Goal: Task Accomplishment & Management: Complete application form

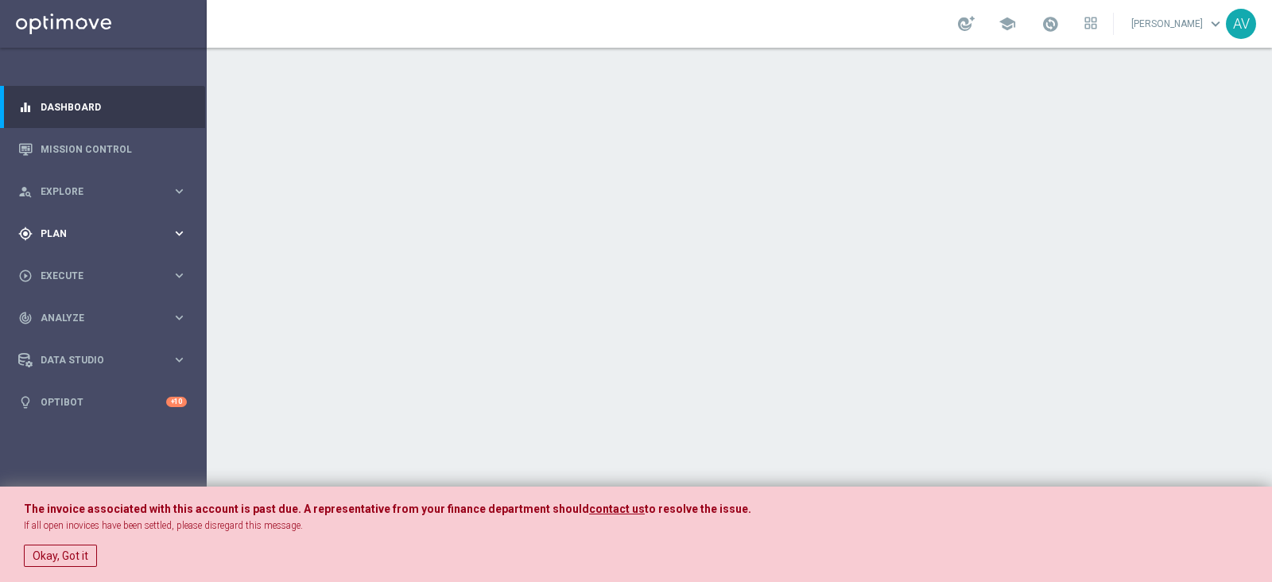
click at [87, 219] on div "gps_fixed Plan keyboard_arrow_right" at bounding box center [102, 233] width 205 height 42
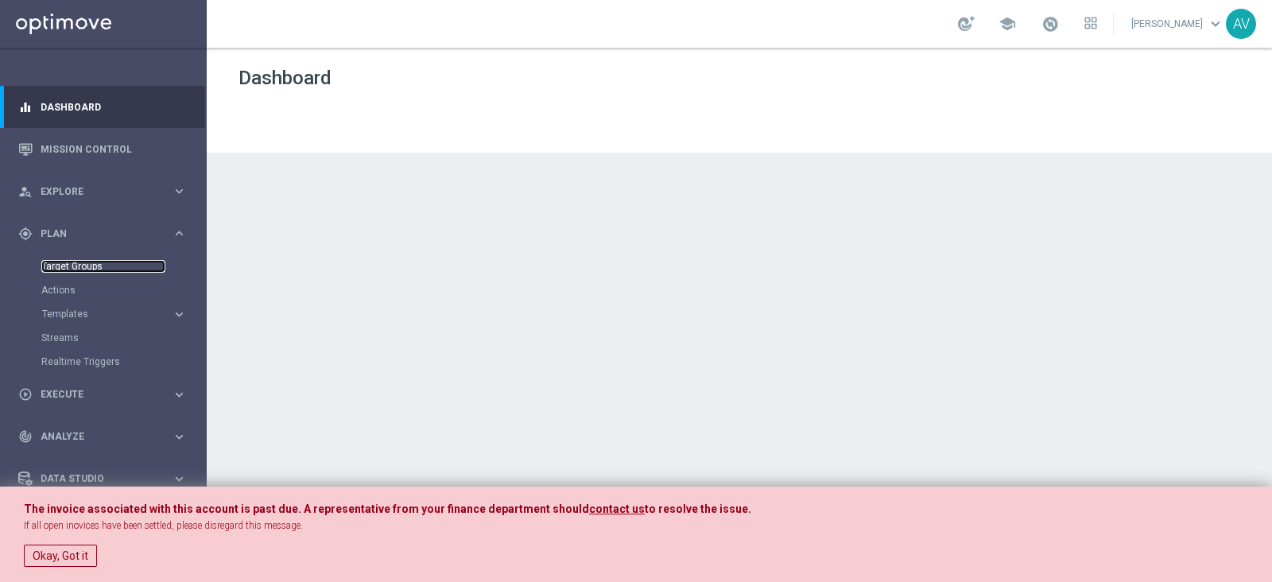
click at [64, 260] on link "Target Groups" at bounding box center [103, 266] width 124 height 13
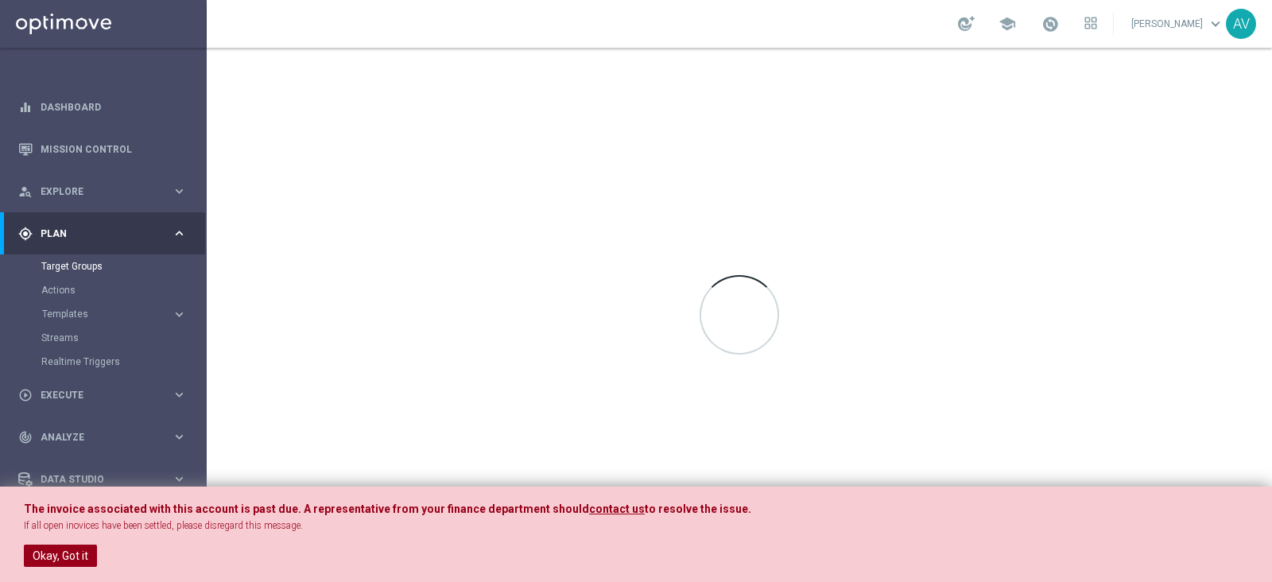
click at [72, 557] on button "Okay, Got it" at bounding box center [60, 556] width 73 height 22
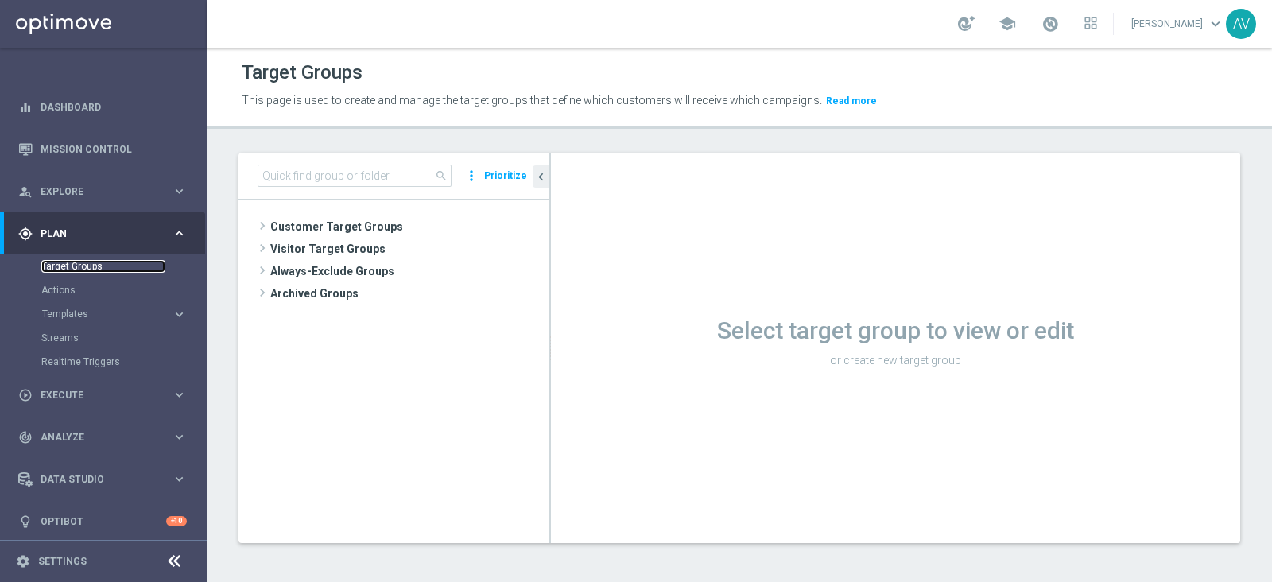
click at [94, 264] on link "Target Groups" at bounding box center [103, 266] width 124 height 13
click at [362, 176] on input at bounding box center [355, 176] width 194 height 22
type input "diamond multi"
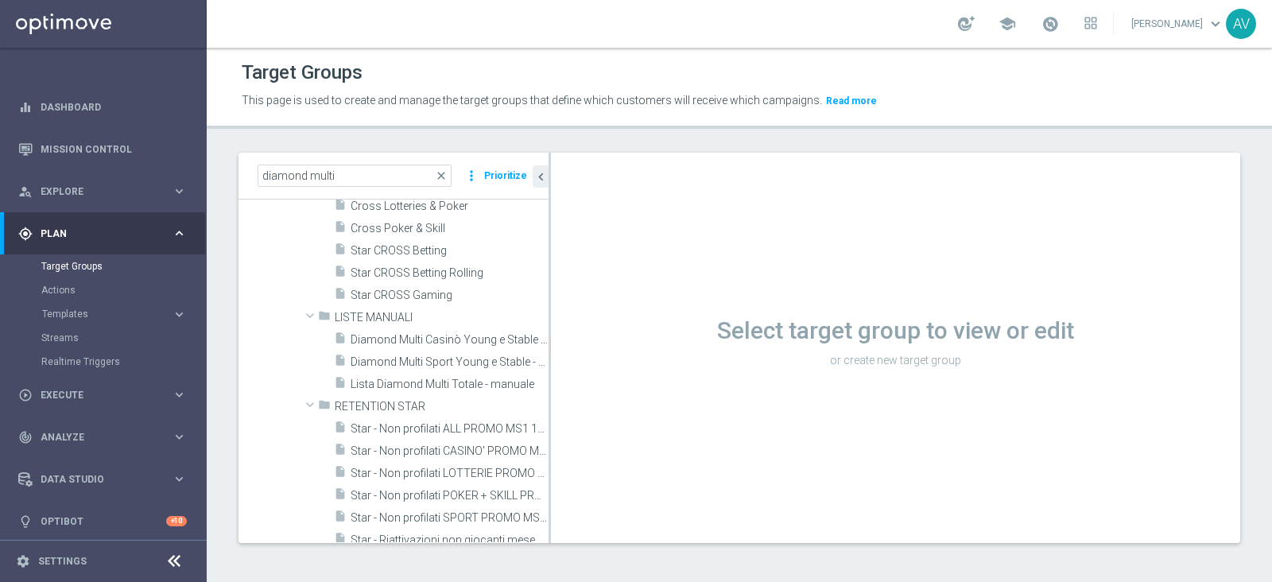
scroll to position [386, 0]
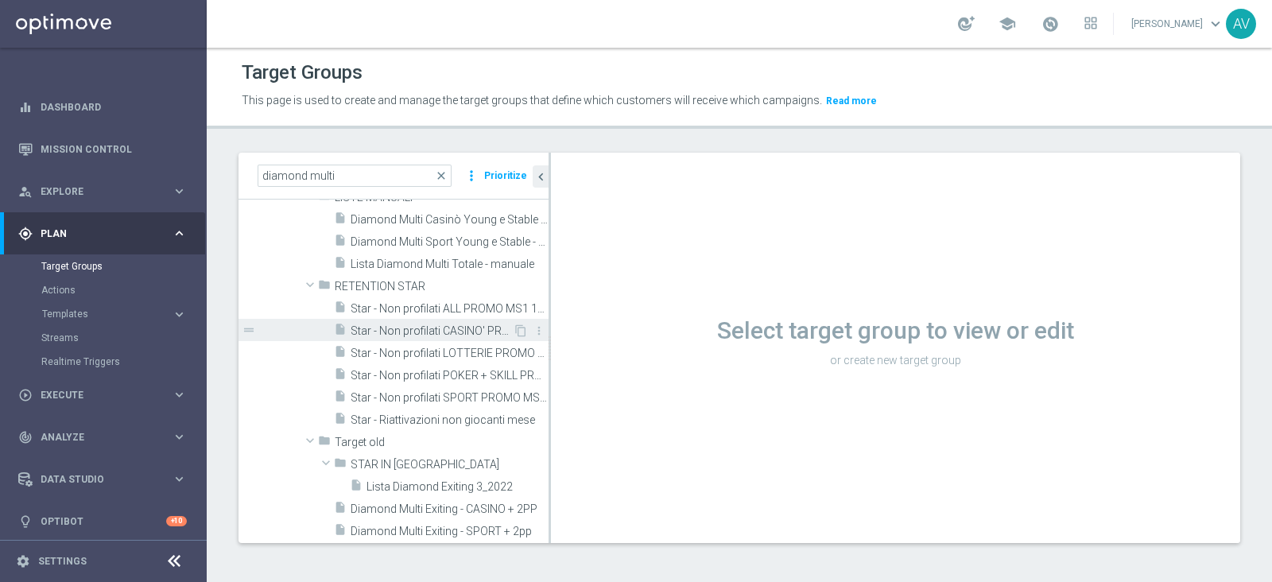
click at [452, 332] on span "Star - Non profilati CASINO' PROMO MS1 1M (3m)" at bounding box center [432, 331] width 162 height 14
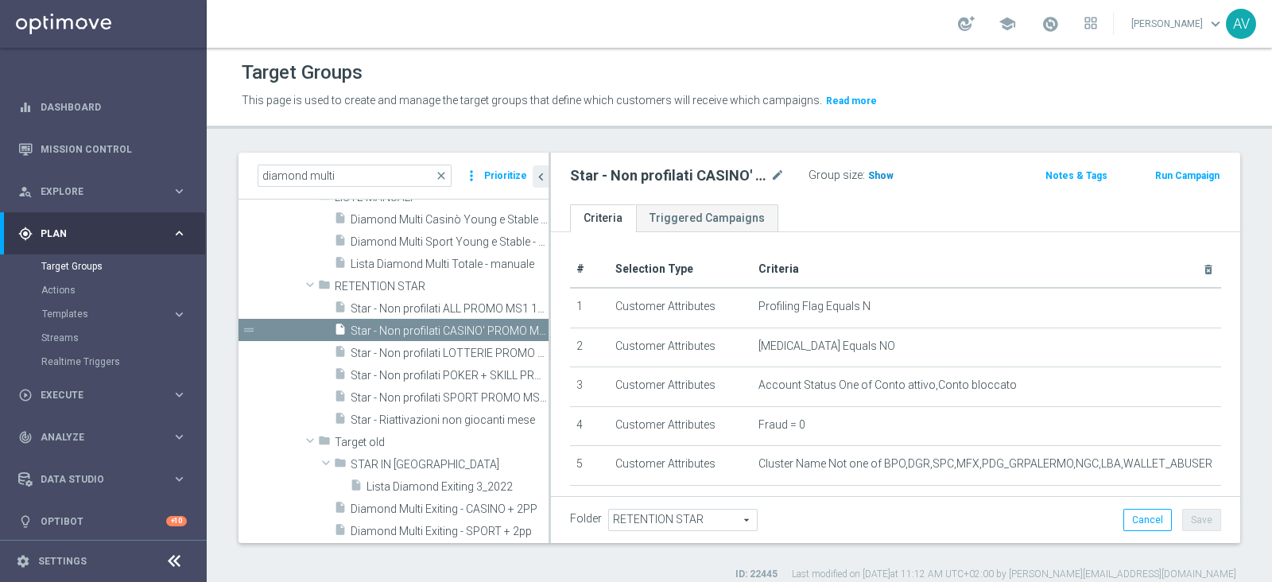
click at [875, 176] on span "Show" at bounding box center [880, 175] width 25 height 11
click at [876, 173] on span "374" at bounding box center [879, 177] width 20 height 15
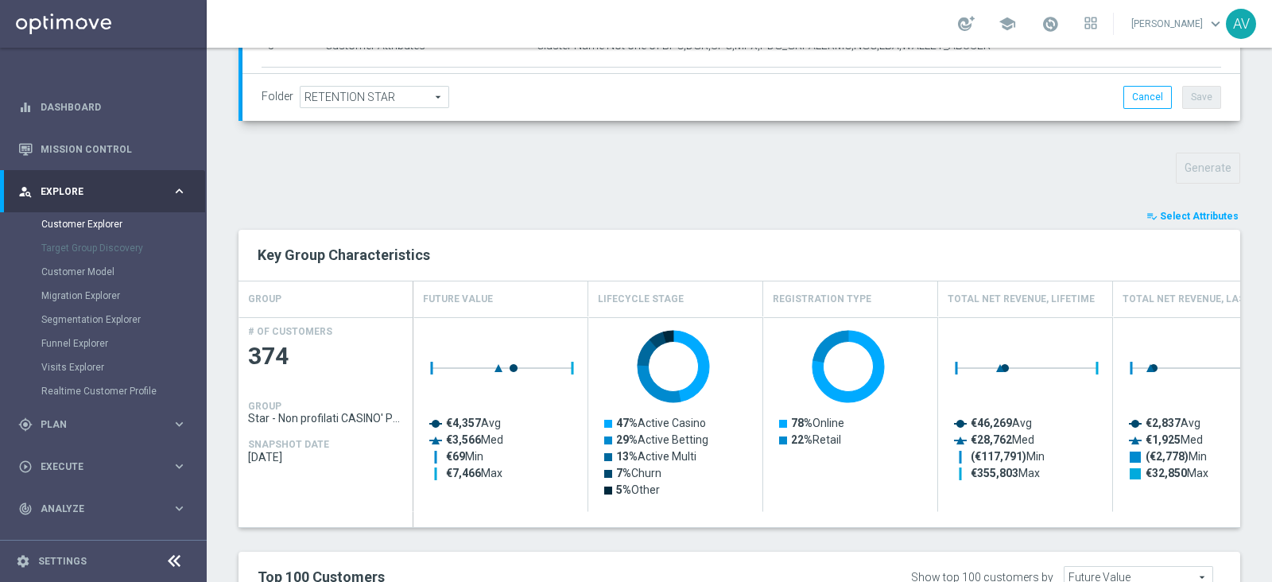
scroll to position [496, 0]
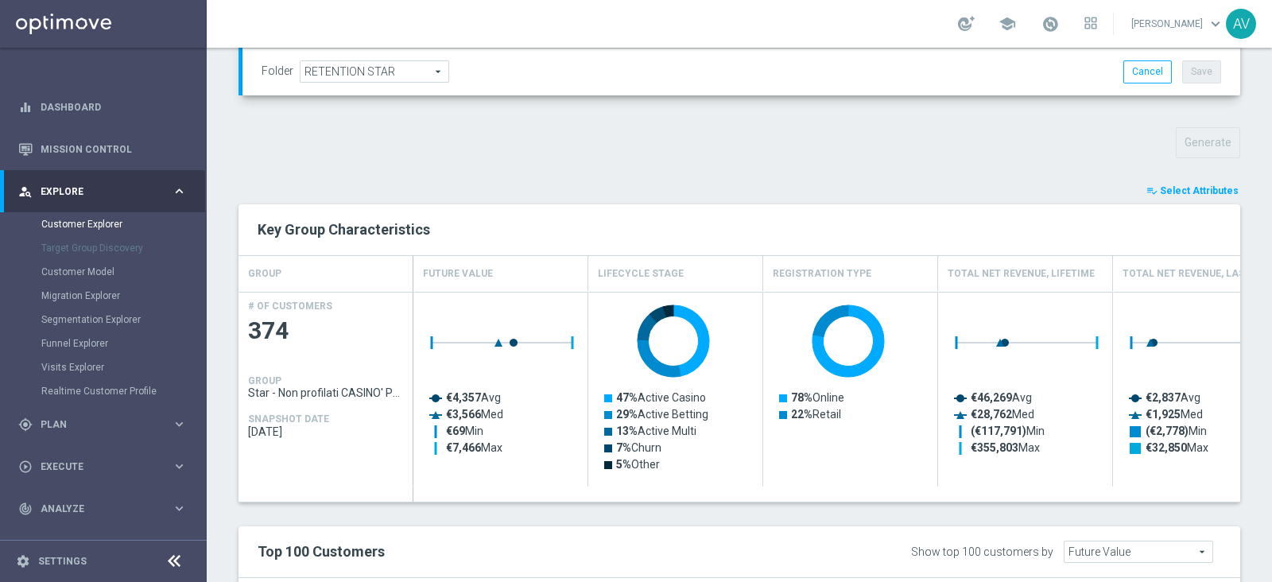
click at [1179, 185] on span "Select Attributes" at bounding box center [1199, 190] width 79 height 11
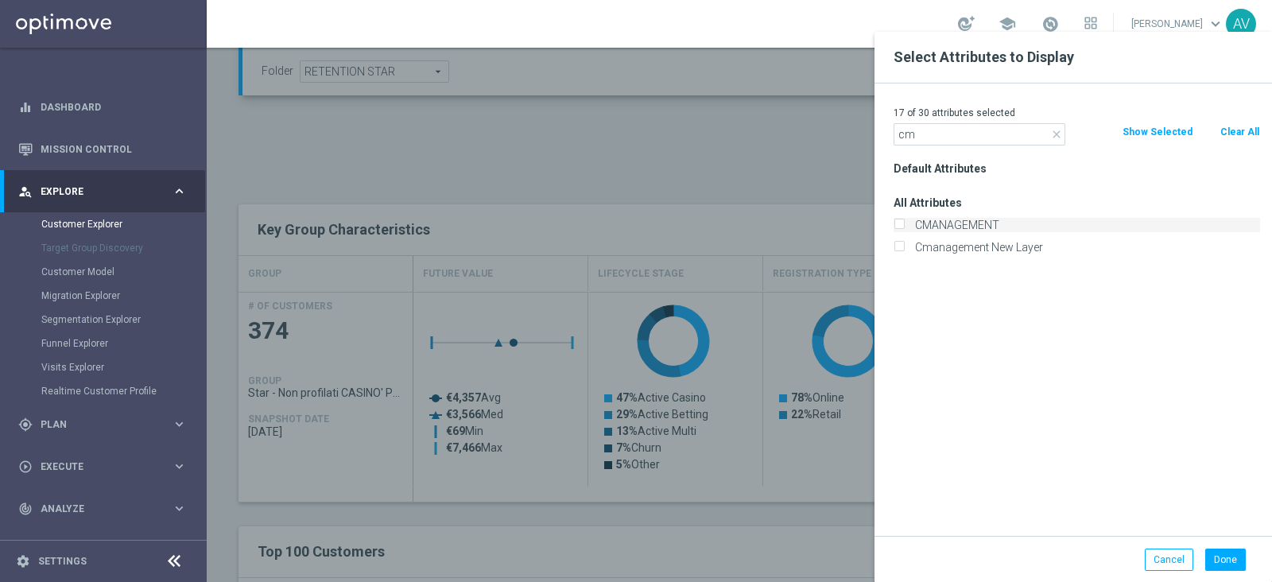
type input "cm"
click at [902, 225] on input "CMANAGEMENT" at bounding box center [899, 227] width 10 height 10
checkbox input "true"
click at [1218, 545] on div "Done Cancel" at bounding box center [1074, 559] width 398 height 47
click at [1225, 555] on button "Done" at bounding box center [1225, 560] width 41 height 22
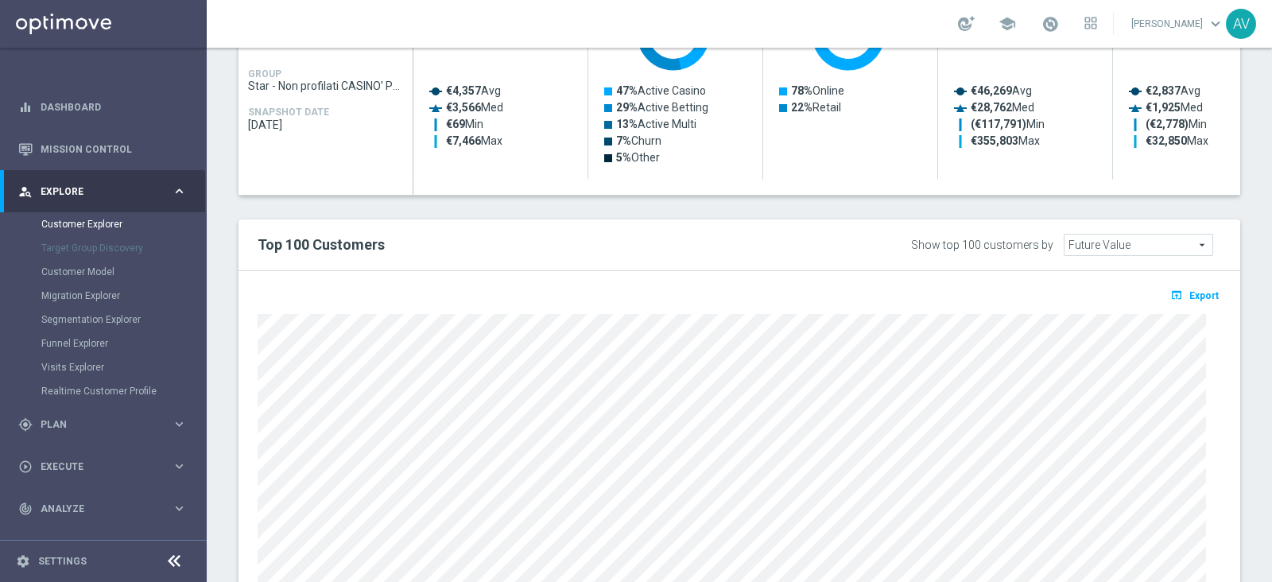
scroll to position [786, 0]
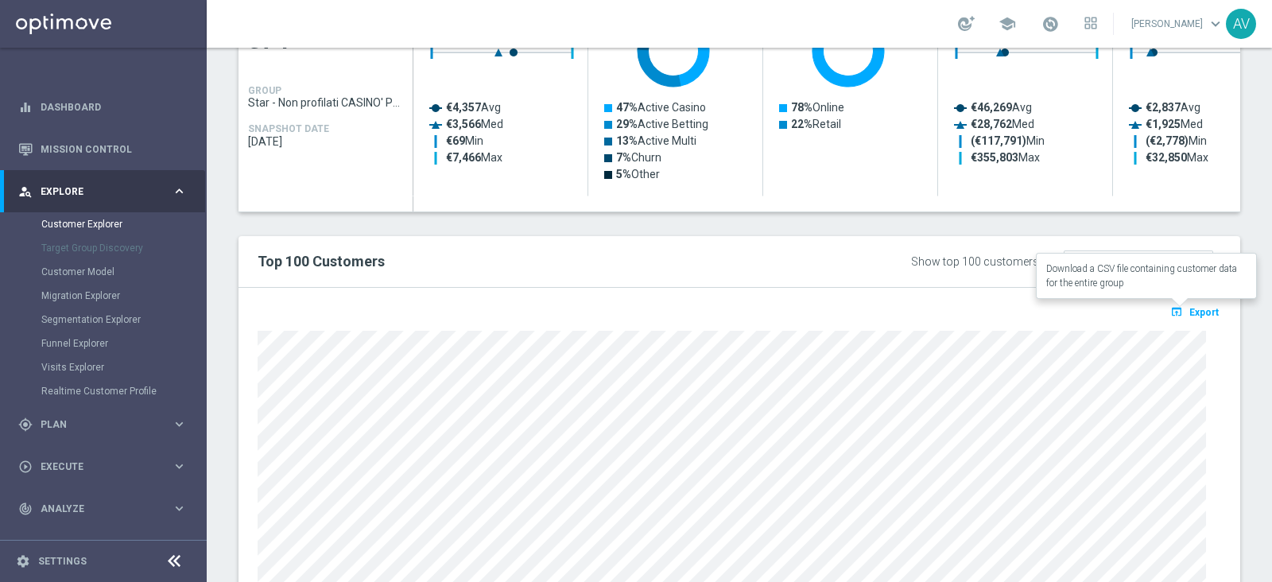
click at [1193, 311] on span "Export" at bounding box center [1203, 312] width 29 height 11
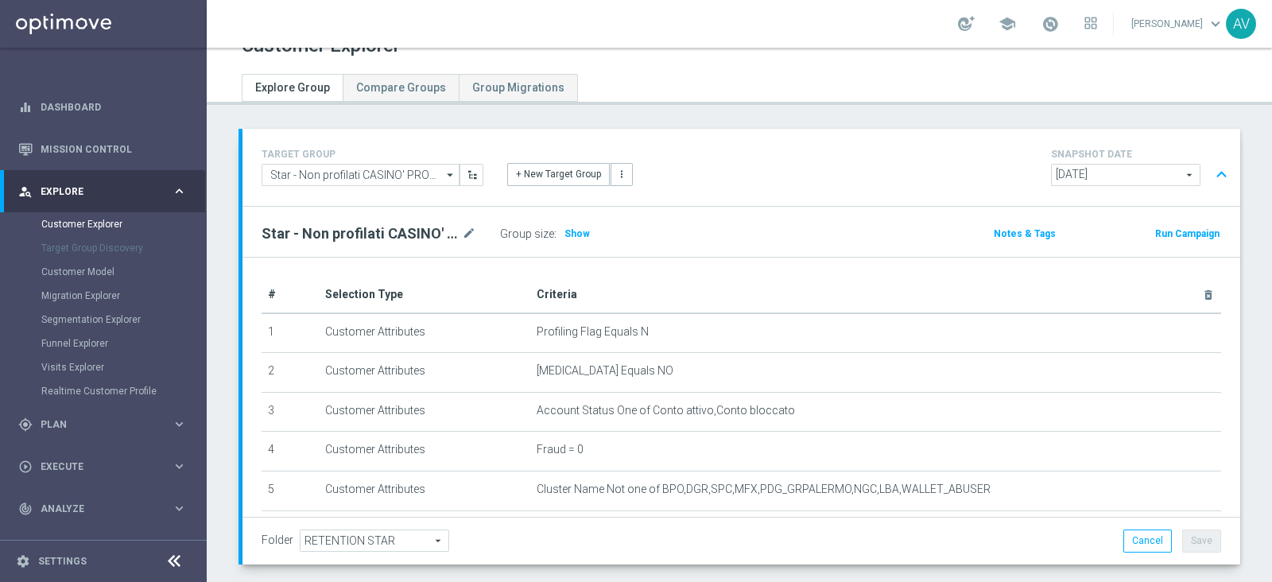
scroll to position [0, 0]
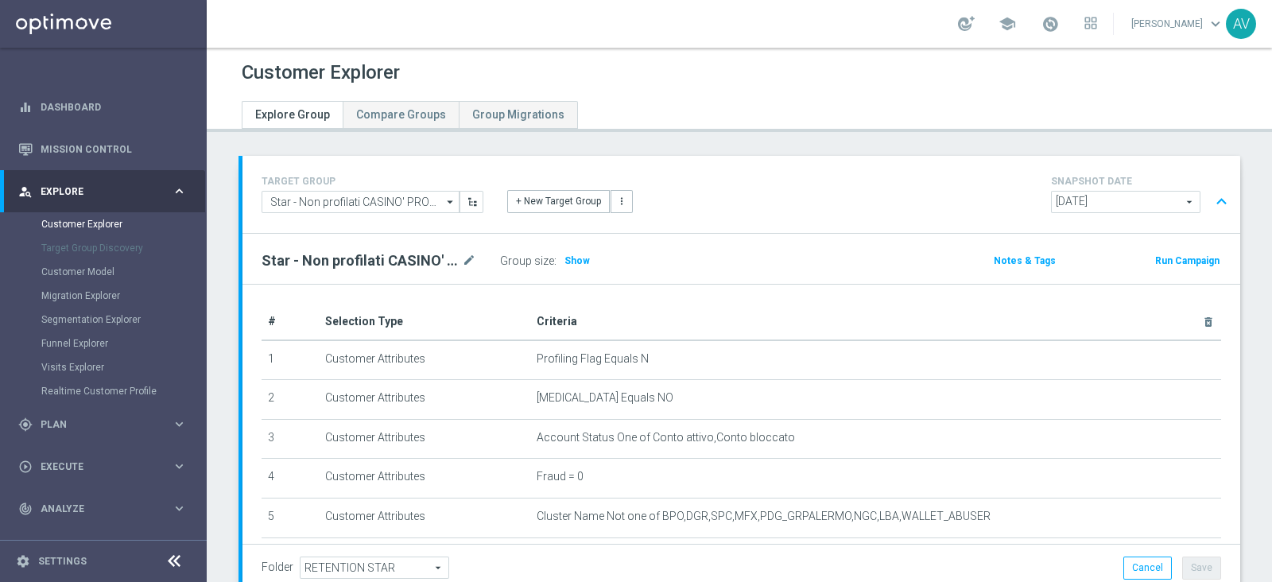
click at [1171, 252] on button "Run Campaign" at bounding box center [1188, 260] width 68 height 17
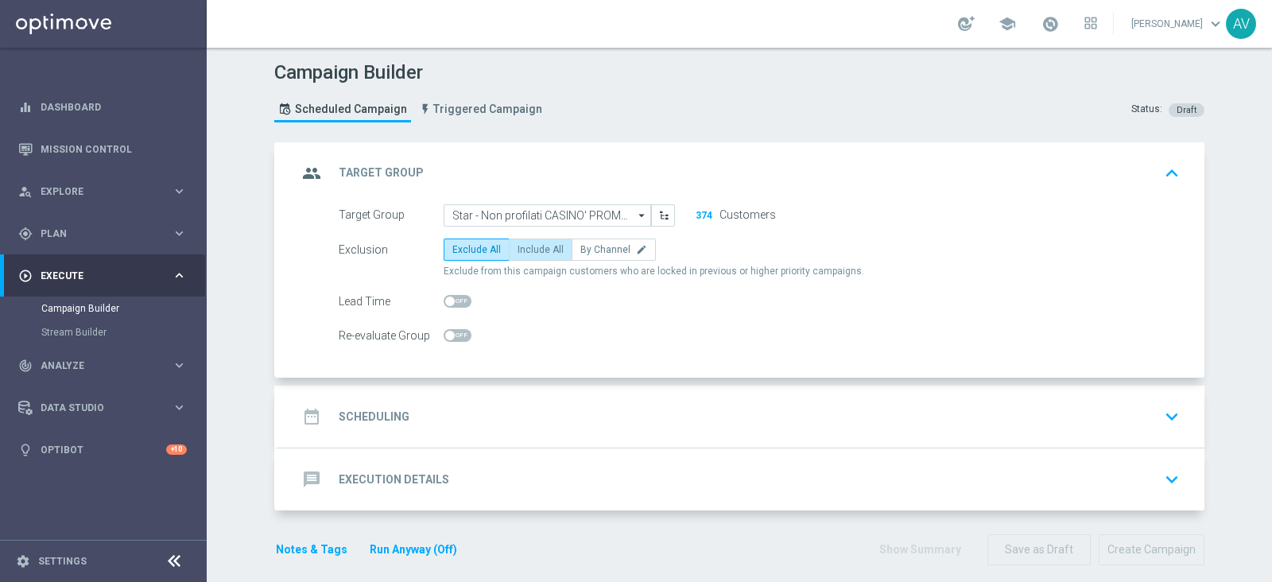
click at [530, 246] on span "Include All" at bounding box center [541, 249] width 46 height 11
click at [528, 247] on input "Include All" at bounding box center [523, 252] width 10 height 10
radio input "true"
click at [308, 176] on icon "group" at bounding box center [311, 173] width 29 height 29
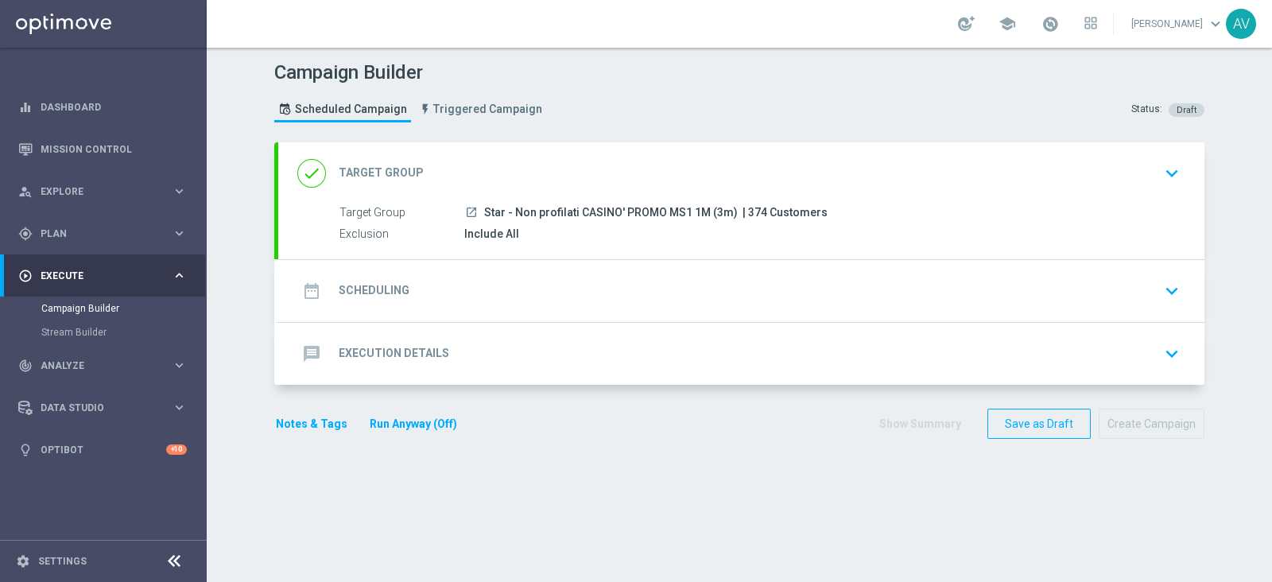
click at [298, 280] on icon "date_range" at bounding box center [311, 291] width 29 height 29
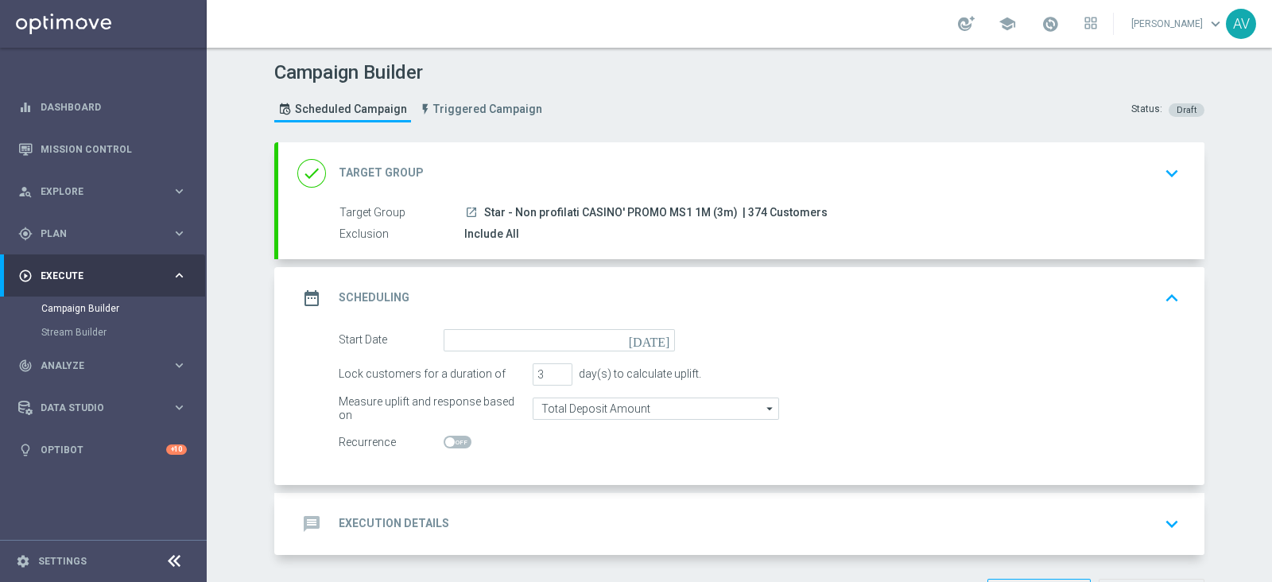
click at [656, 336] on icon "[DATE]" at bounding box center [652, 337] width 47 height 17
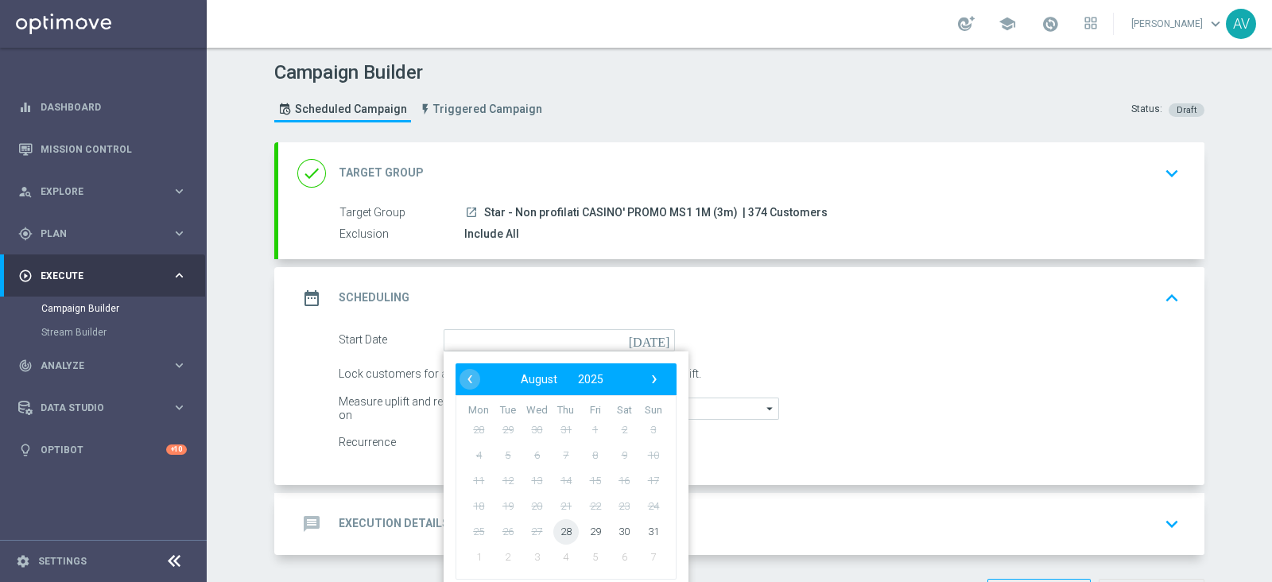
click at [564, 528] on span "28" at bounding box center [565, 530] width 25 height 25
type input "[DATE]"
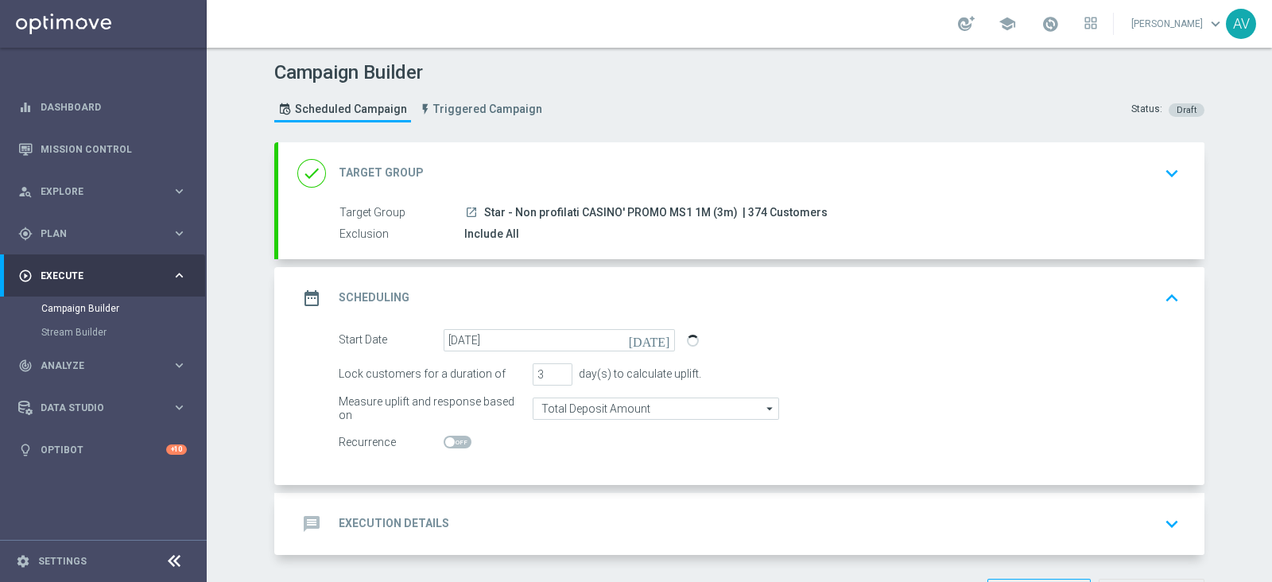
scroll to position [57, 0]
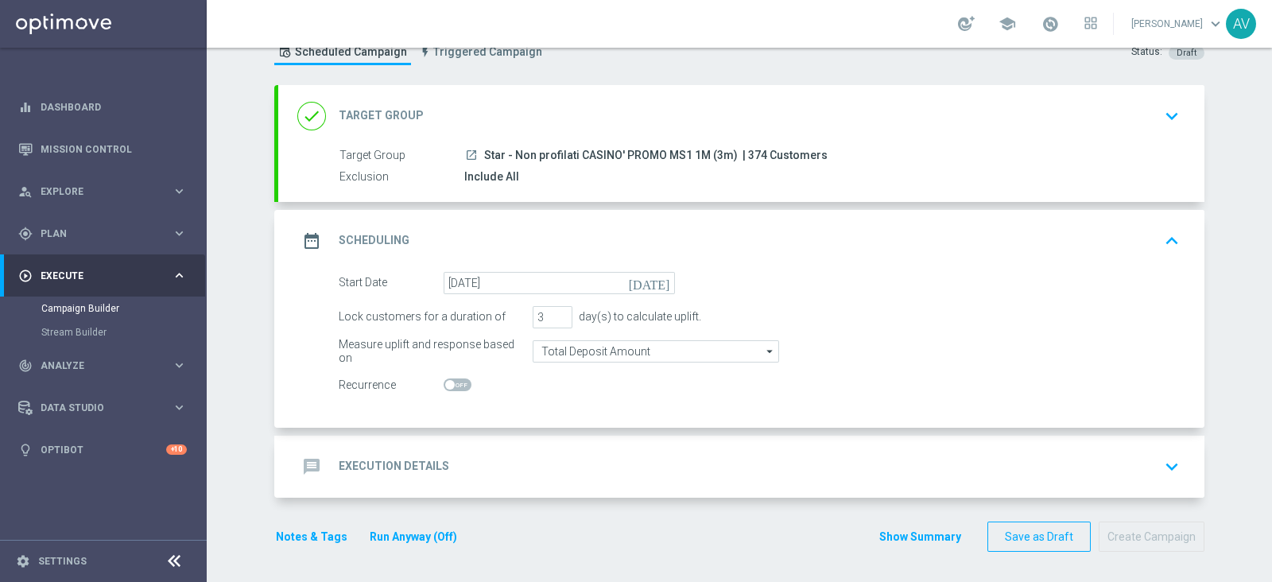
click at [313, 235] on icon "date_range" at bounding box center [311, 241] width 29 height 29
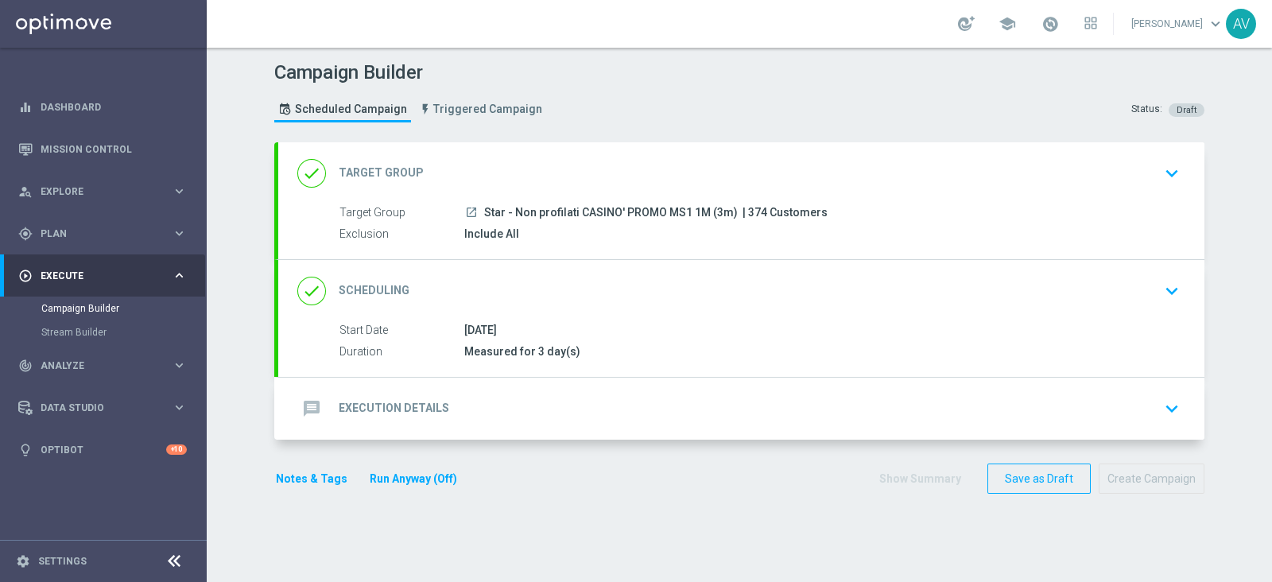
scroll to position [0, 0]
click at [301, 394] on icon "message" at bounding box center [311, 408] width 29 height 29
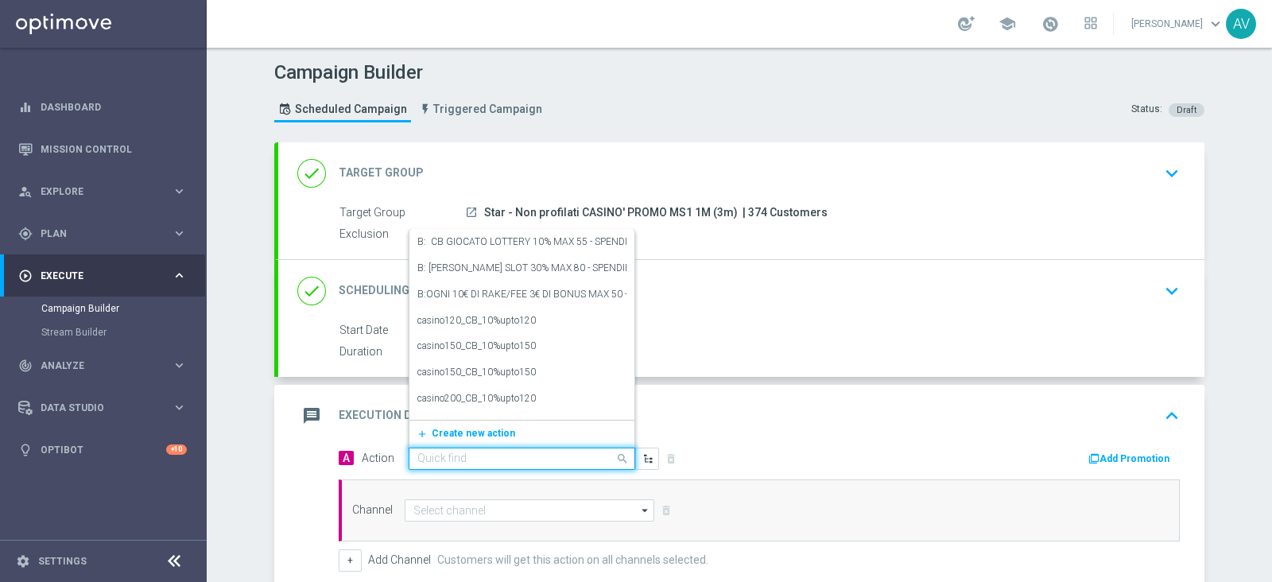
click at [472, 458] on input "text" at bounding box center [505, 459] width 177 height 14
type input "star non"
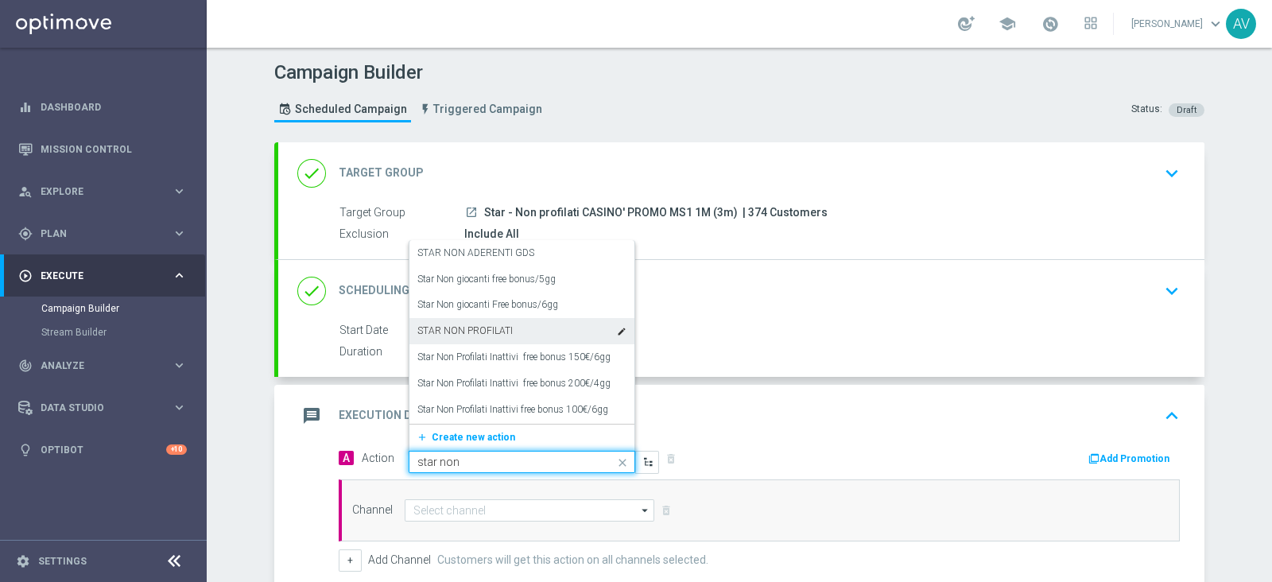
click at [461, 324] on label "STAR NON PROFILATI" at bounding box center [464, 331] width 95 height 14
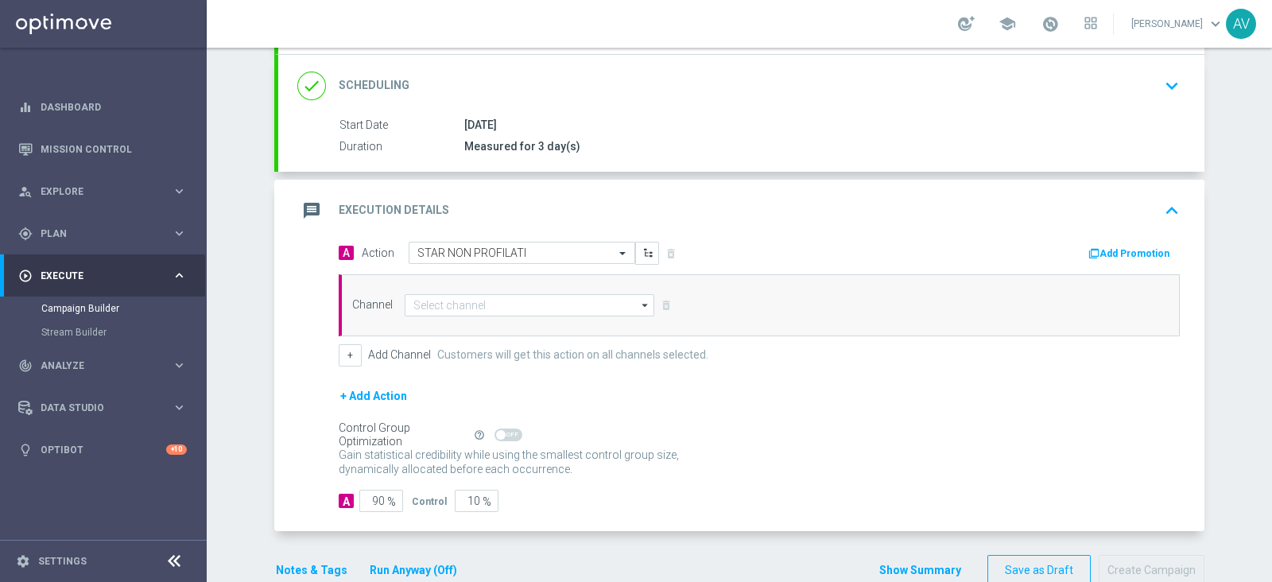
scroll to position [201, 0]
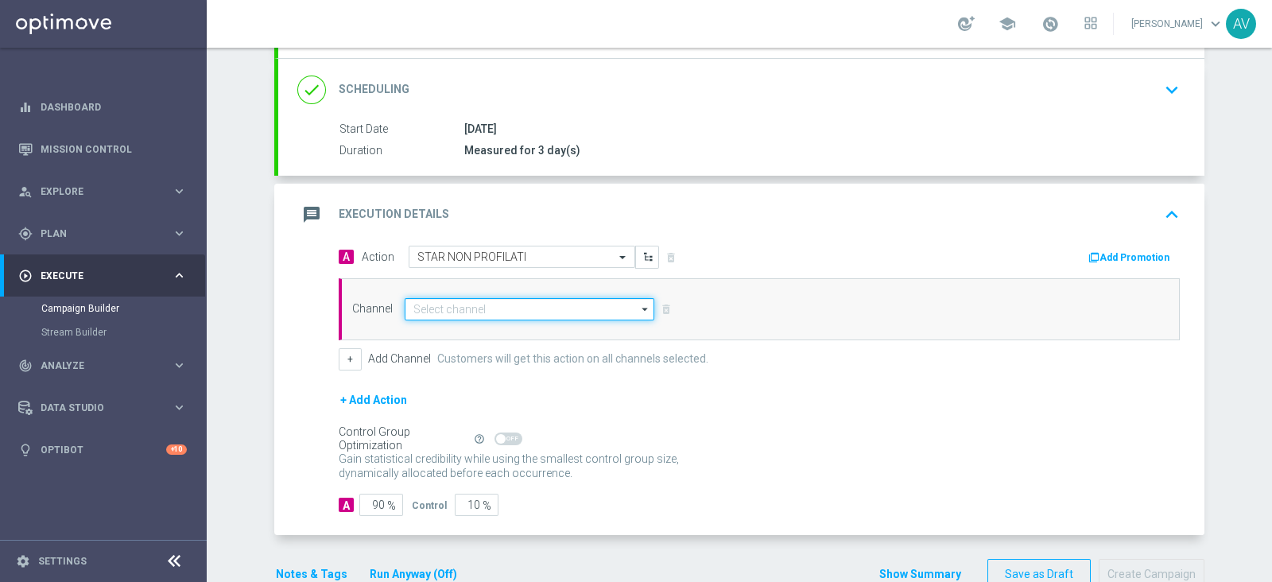
click at [426, 302] on input at bounding box center [530, 309] width 250 height 22
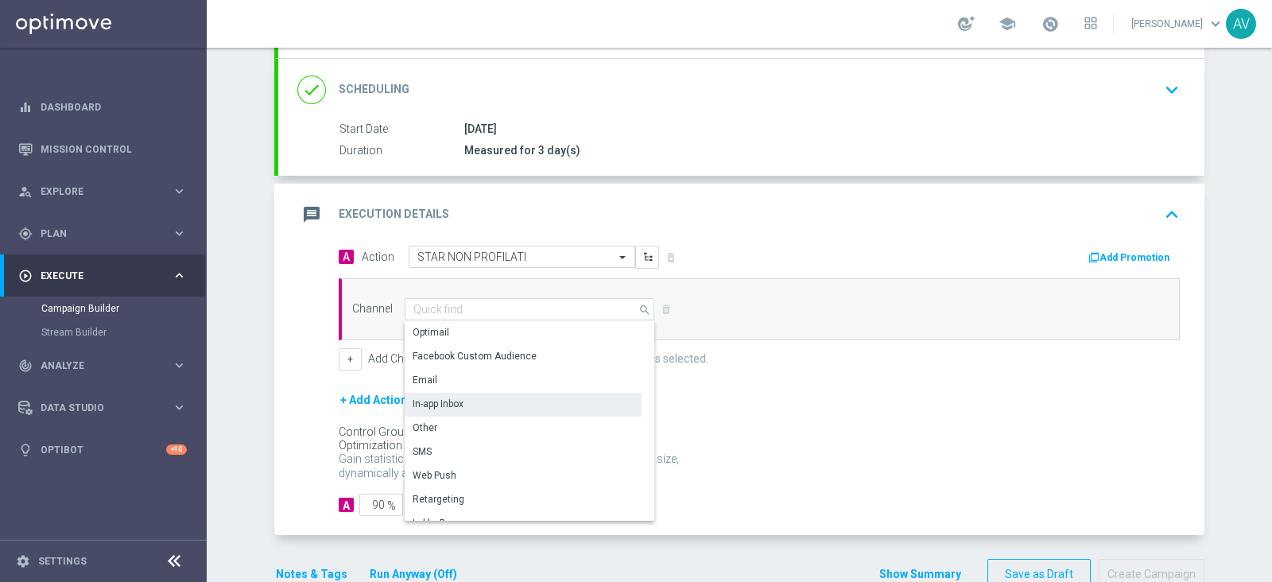
click at [434, 398] on div "In-app Inbox" at bounding box center [438, 404] width 51 height 14
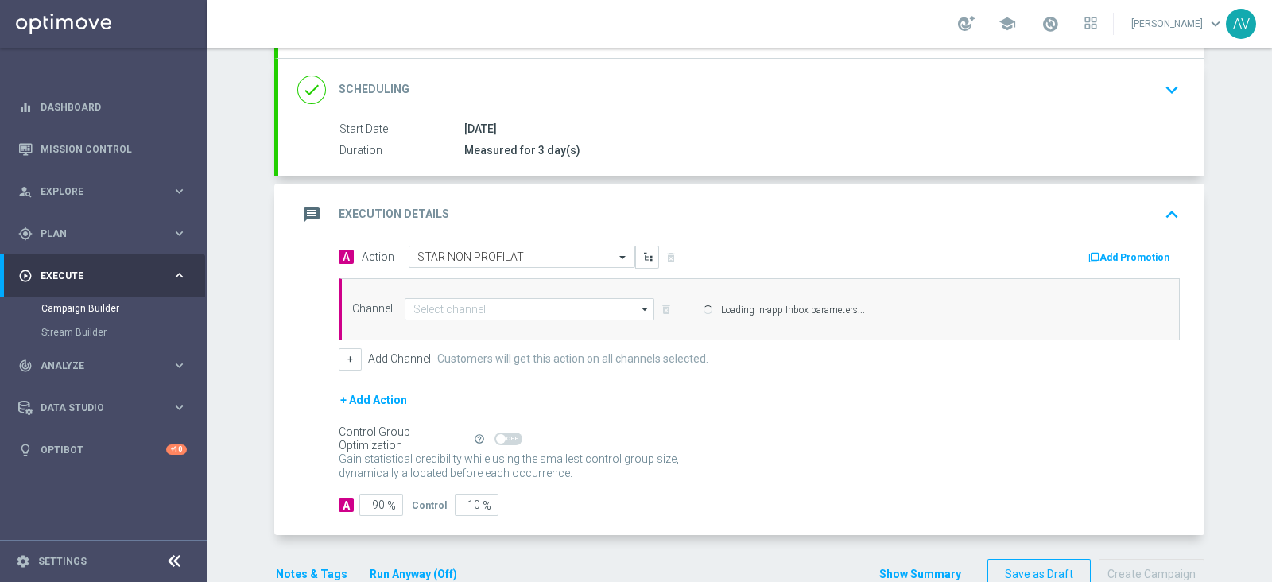
type input "In-app Inbox"
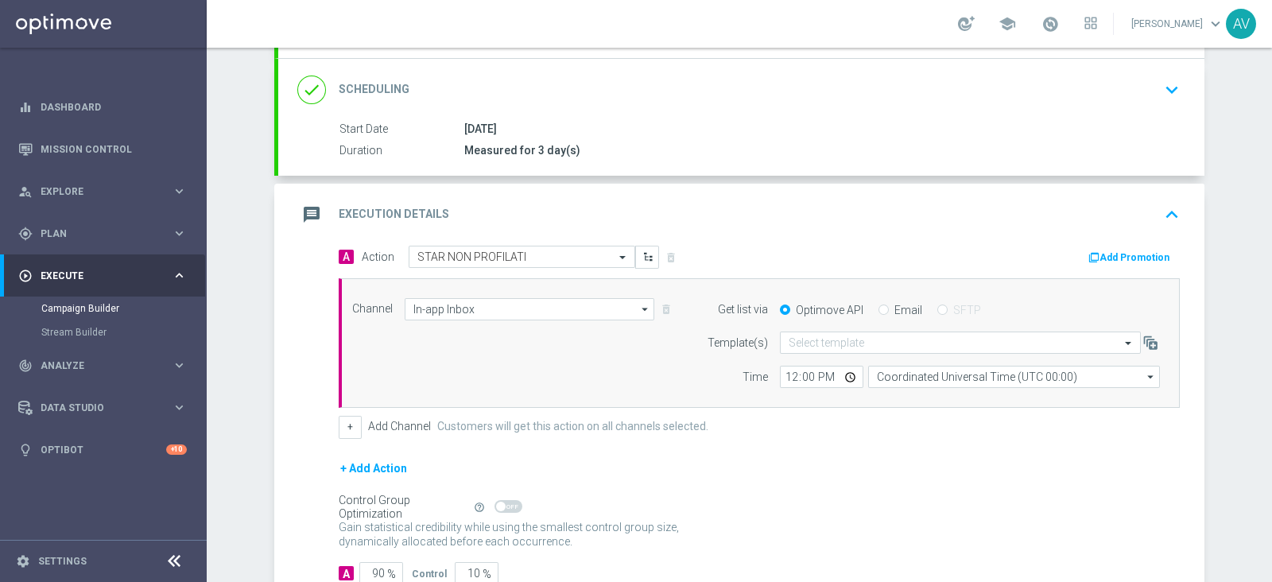
click at [879, 306] on input "Email" at bounding box center [884, 311] width 10 height 10
radio input "true"
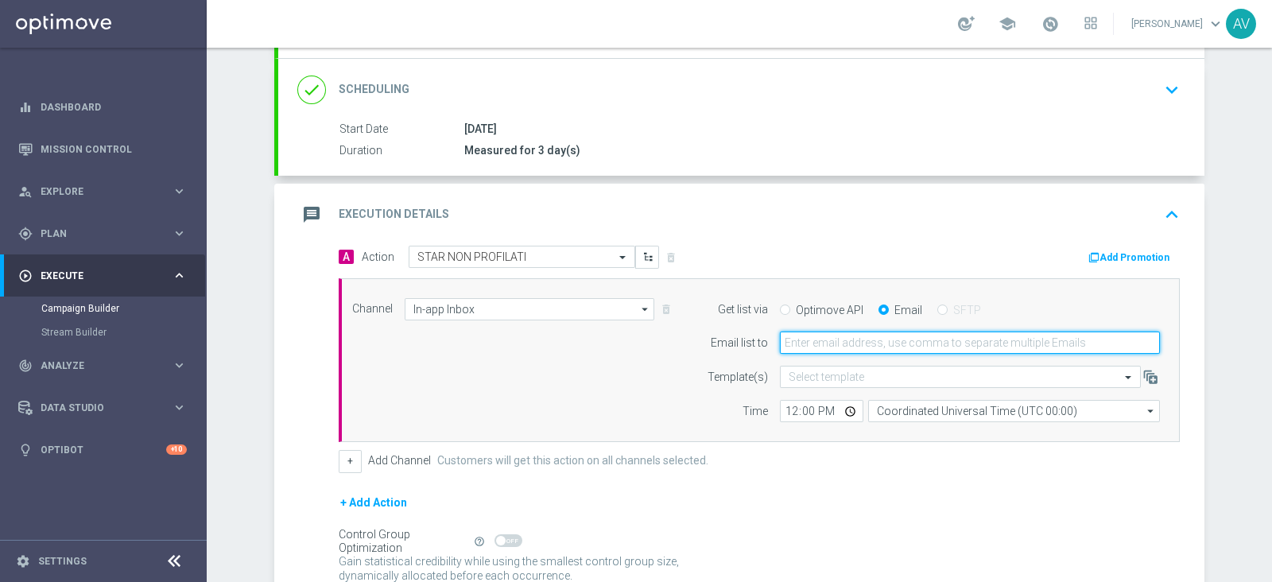
click at [801, 339] on input "email" at bounding box center [970, 343] width 380 height 22
type input "[PERSON_NAME][EMAIL_ADDRESS][DOMAIN_NAME]"
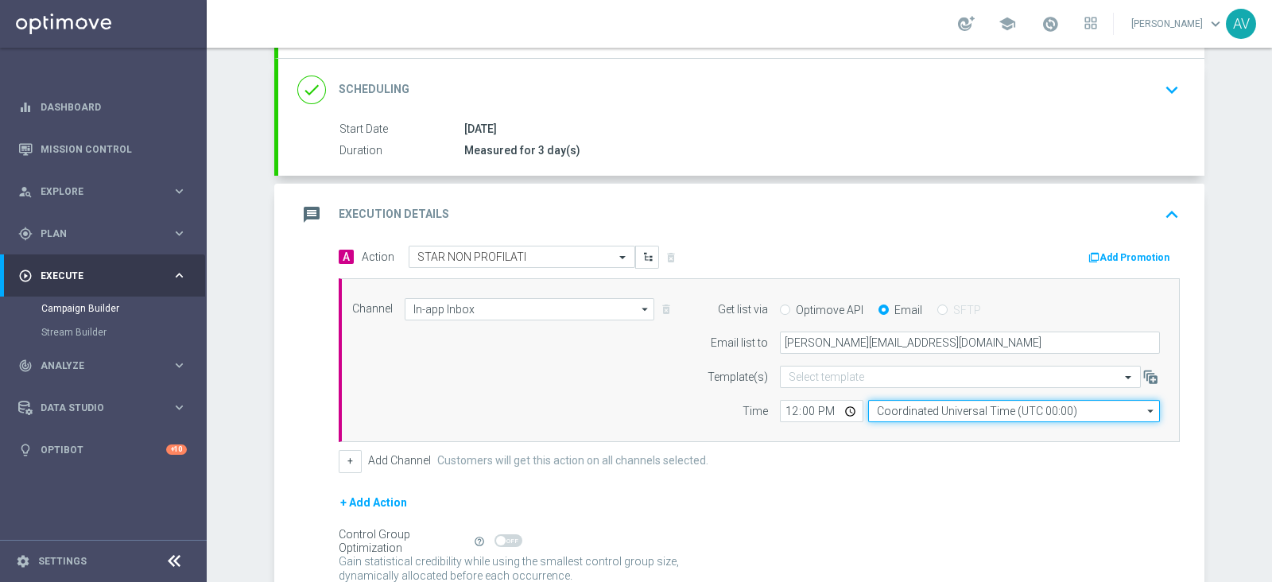
click at [884, 407] on input "Coordinated Universal Time (UTC 00:00)" at bounding box center [1014, 411] width 292 height 22
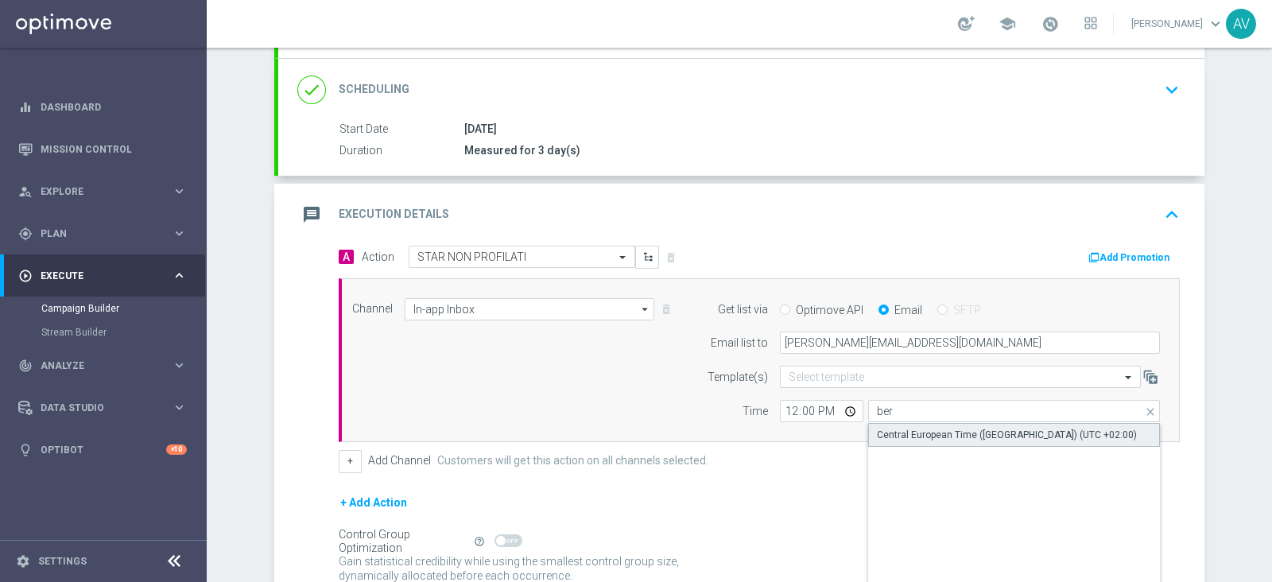
click at [906, 432] on div "Central European Time ([GEOGRAPHIC_DATA]) (UTC +02:00)" at bounding box center [1007, 435] width 260 height 14
type input "Central European Time ([GEOGRAPHIC_DATA]) (UTC +02:00)"
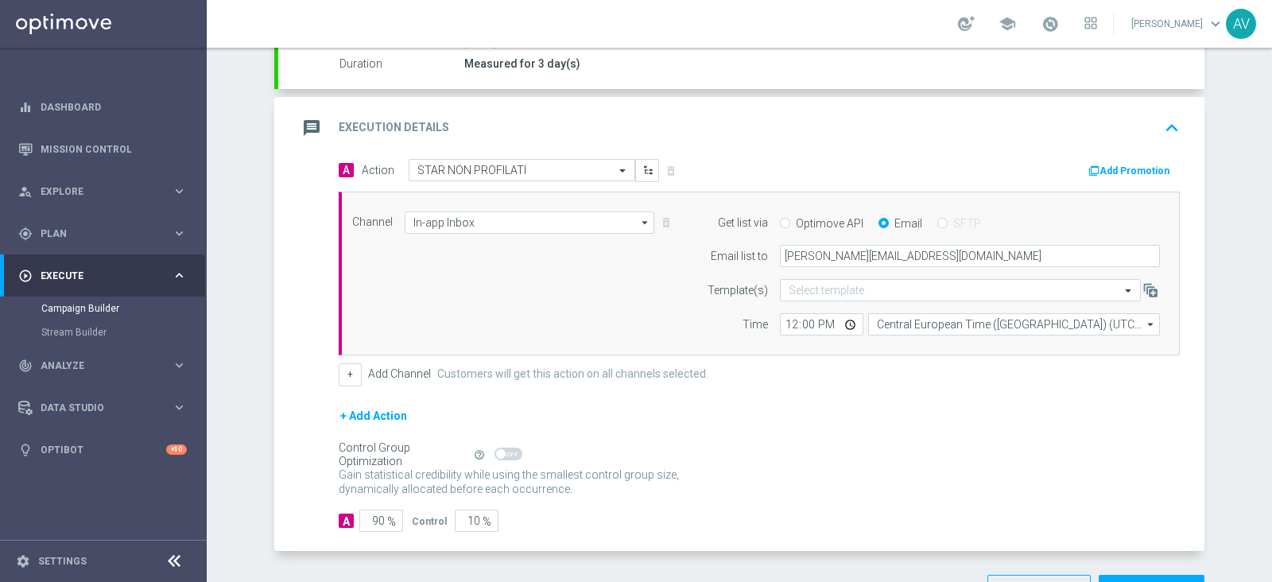
scroll to position [340, 0]
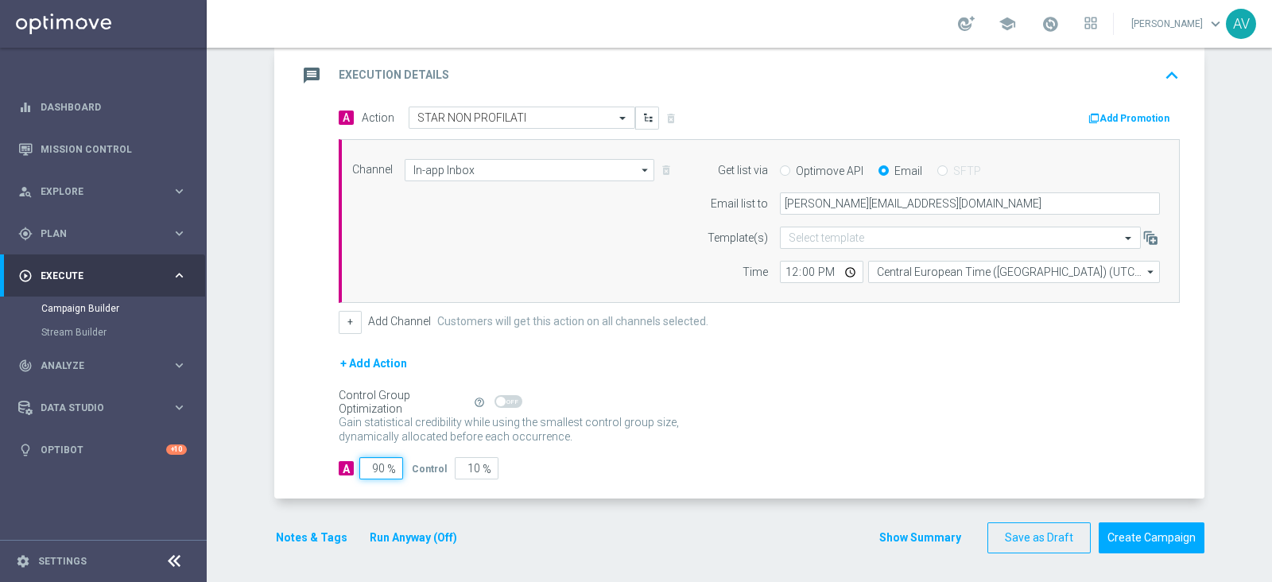
click at [374, 462] on input "90" at bounding box center [381, 468] width 44 height 22
type input "0"
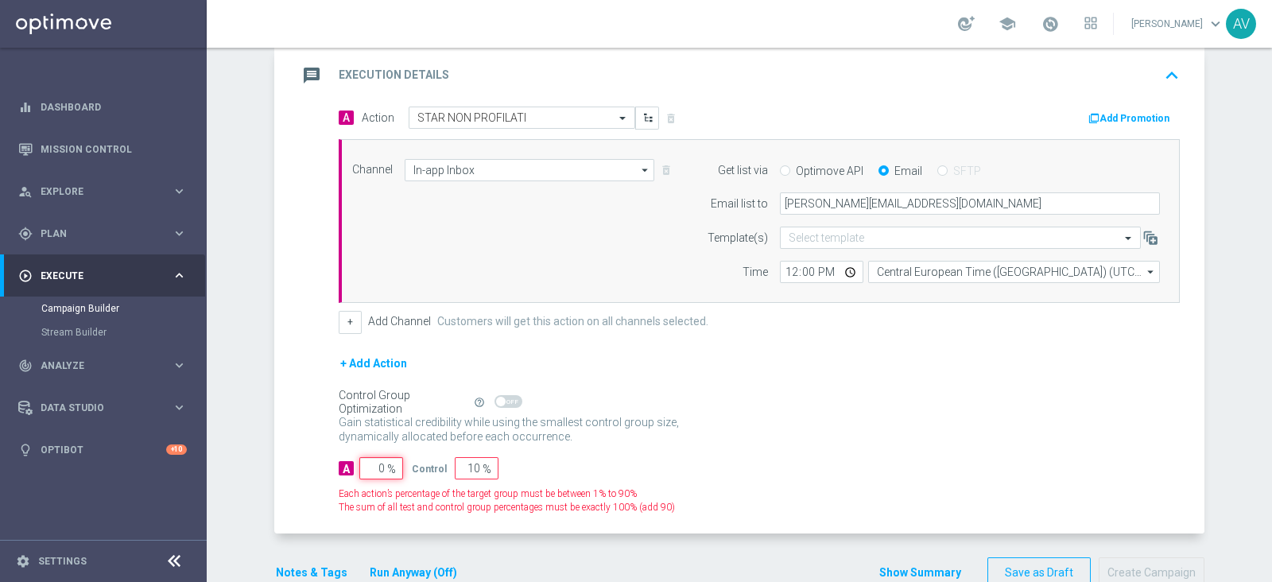
type input "100"
type input "10"
type input "90"
type input "100"
type input "0"
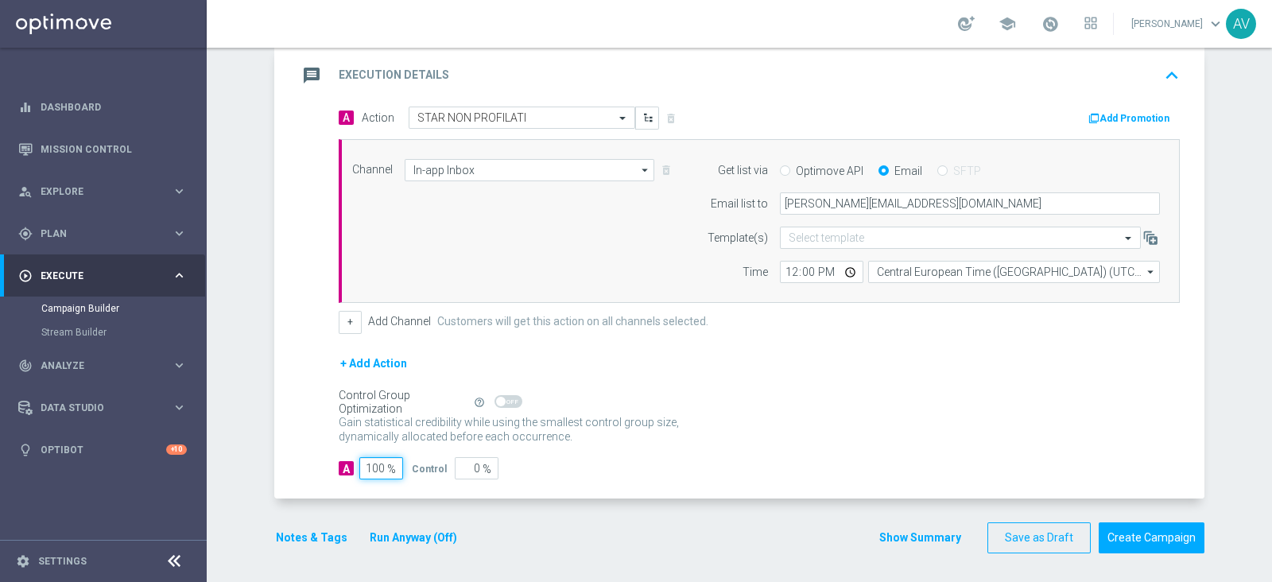
type input "100"
click at [314, 78] on icon "message" at bounding box center [311, 75] width 29 height 29
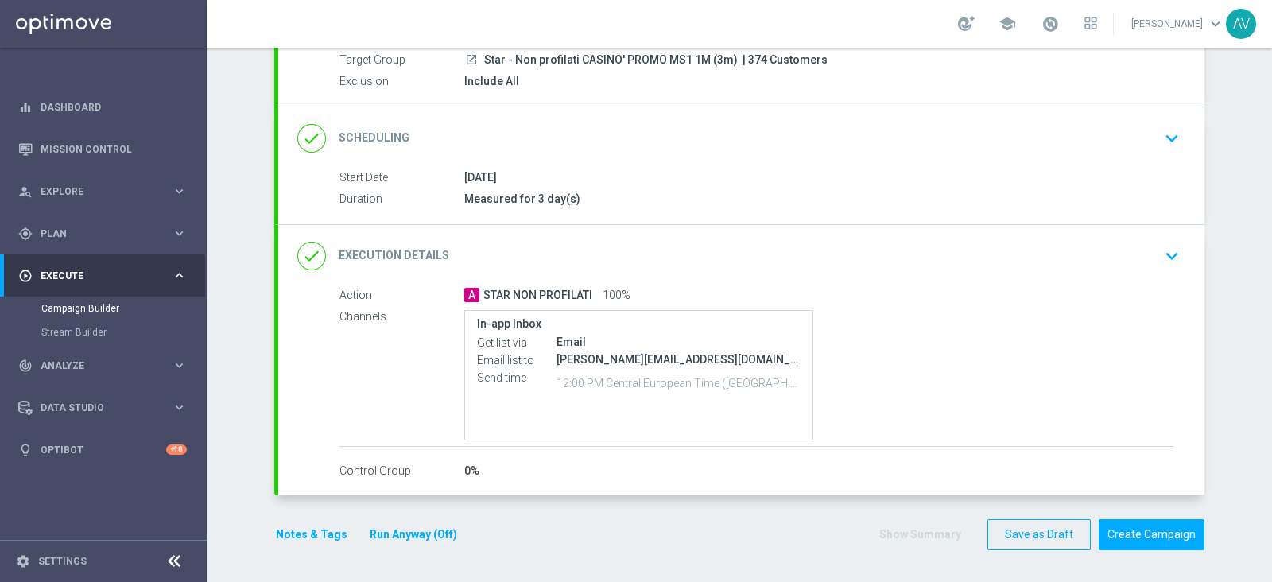
scroll to position [151, 0]
click at [301, 534] on button "Notes & Tags" at bounding box center [311, 537] width 75 height 20
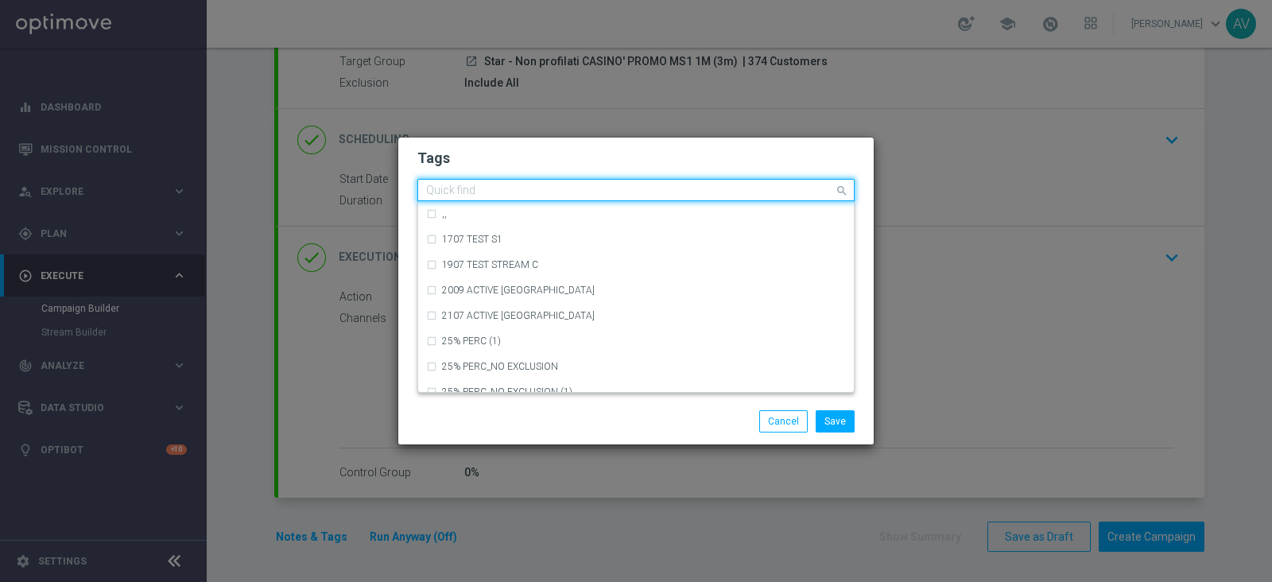
click at [502, 188] on input "text" at bounding box center [630, 191] width 408 height 14
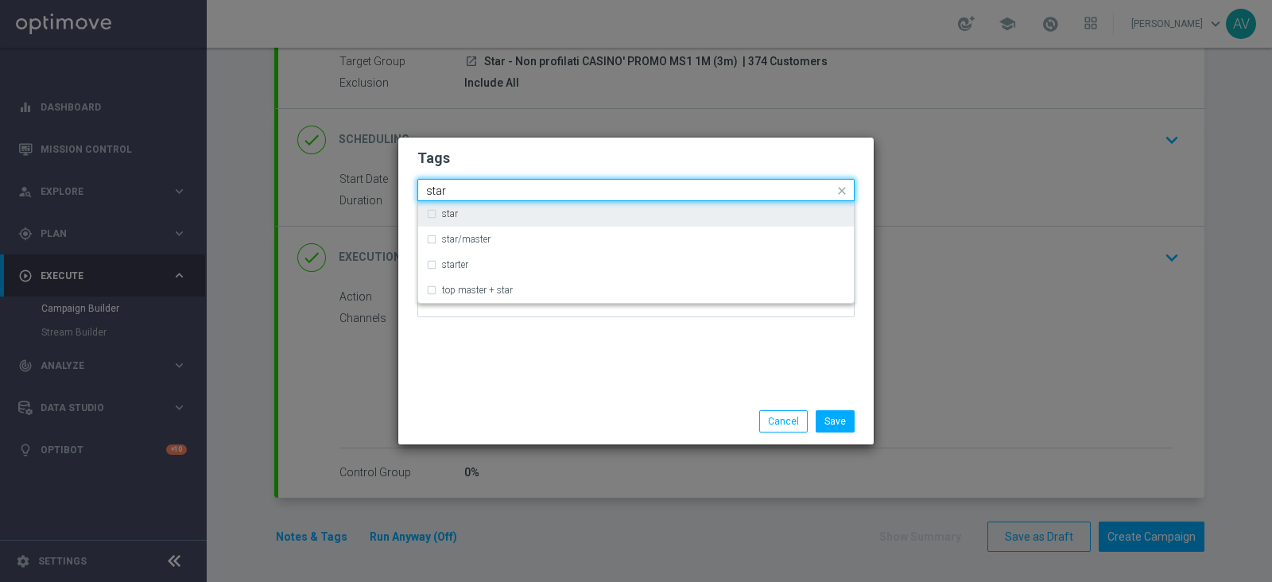
click at [442, 215] on label "star" at bounding box center [450, 214] width 16 height 10
type input "star"
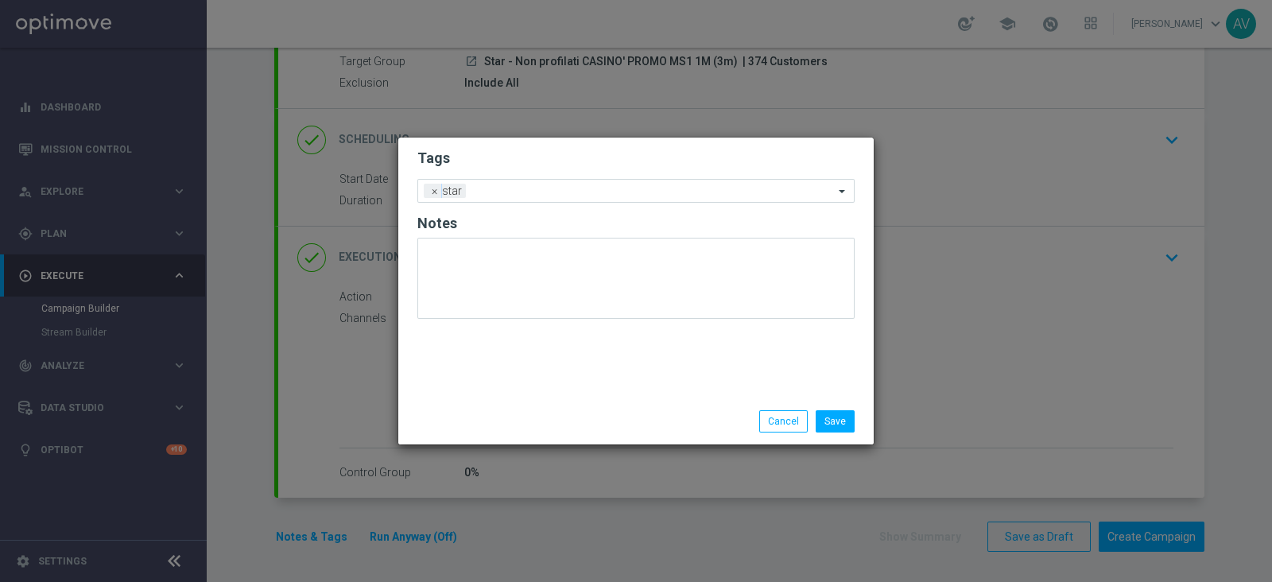
click at [557, 380] on div "Tags Add a new tag × star Notes" at bounding box center [635, 268] width 475 height 261
click at [530, 186] on input "text" at bounding box center [653, 192] width 362 height 14
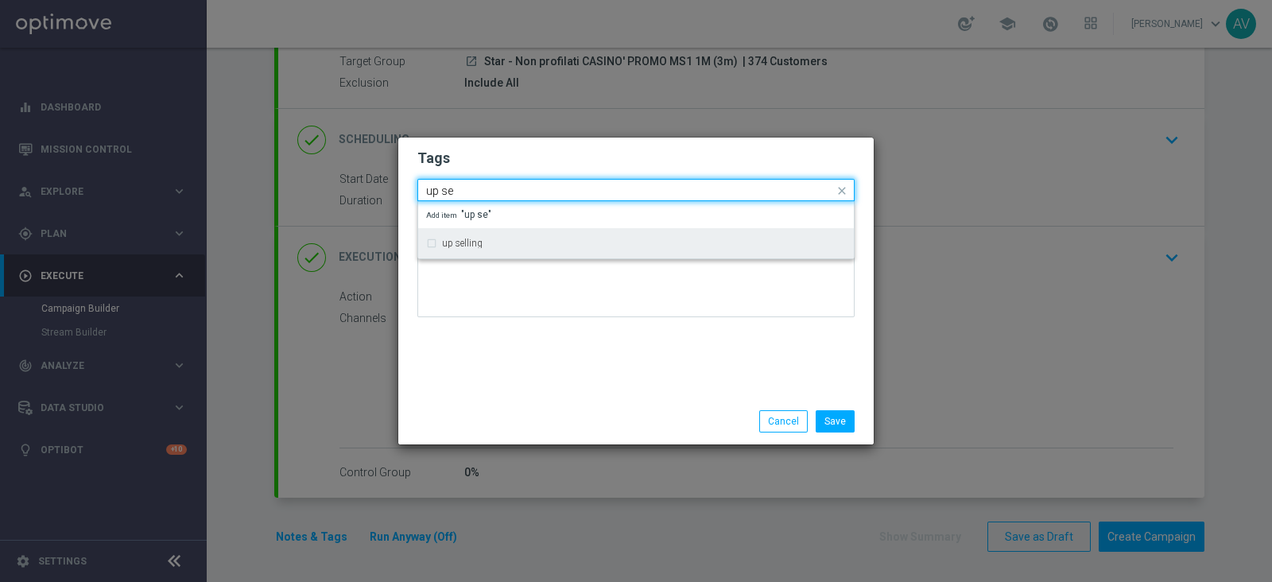
click at [427, 248] on div "up selling" at bounding box center [636, 243] width 420 height 25
type input "up se"
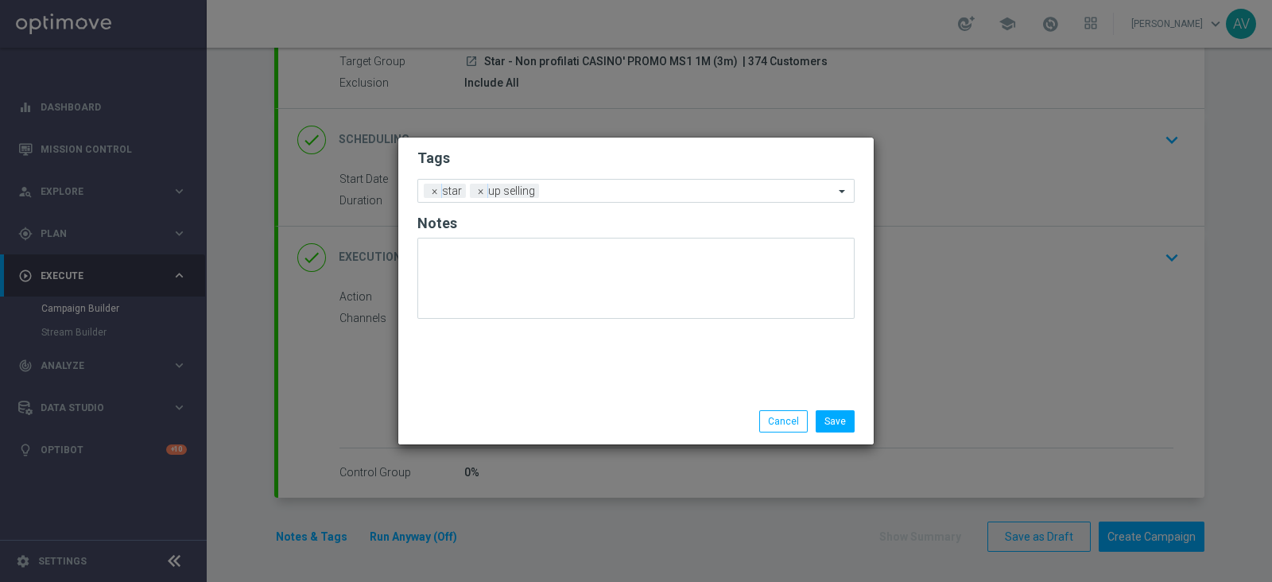
click at [479, 366] on div "Tags Add a new tag × star × up selling Notes" at bounding box center [635, 268] width 475 height 261
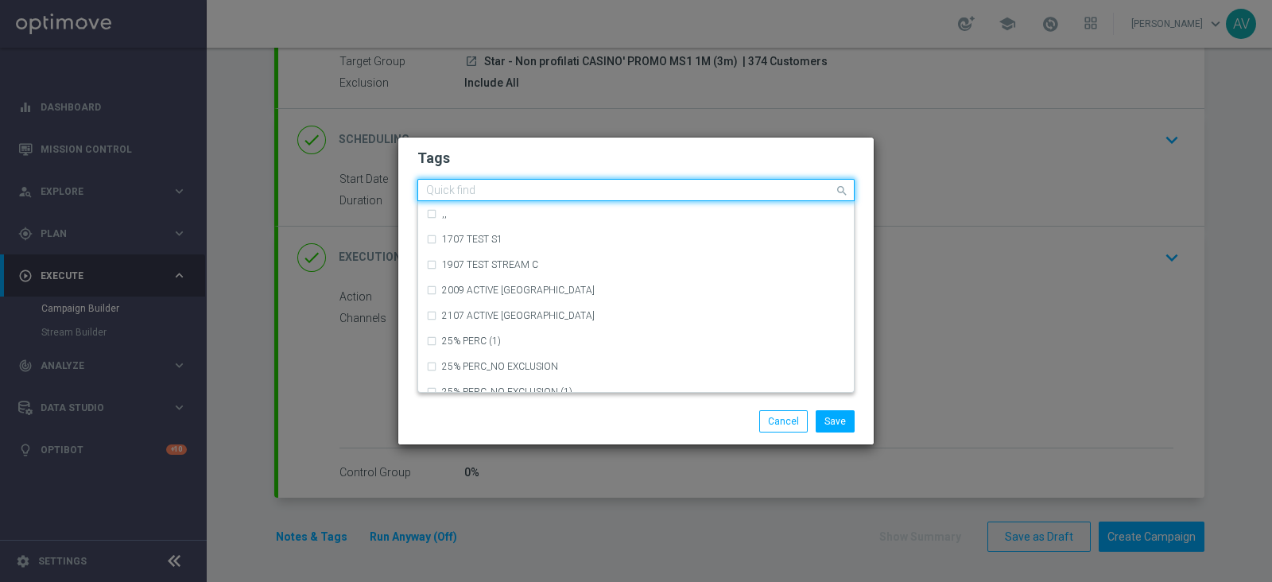
click at [593, 188] on input "text" at bounding box center [630, 191] width 408 height 14
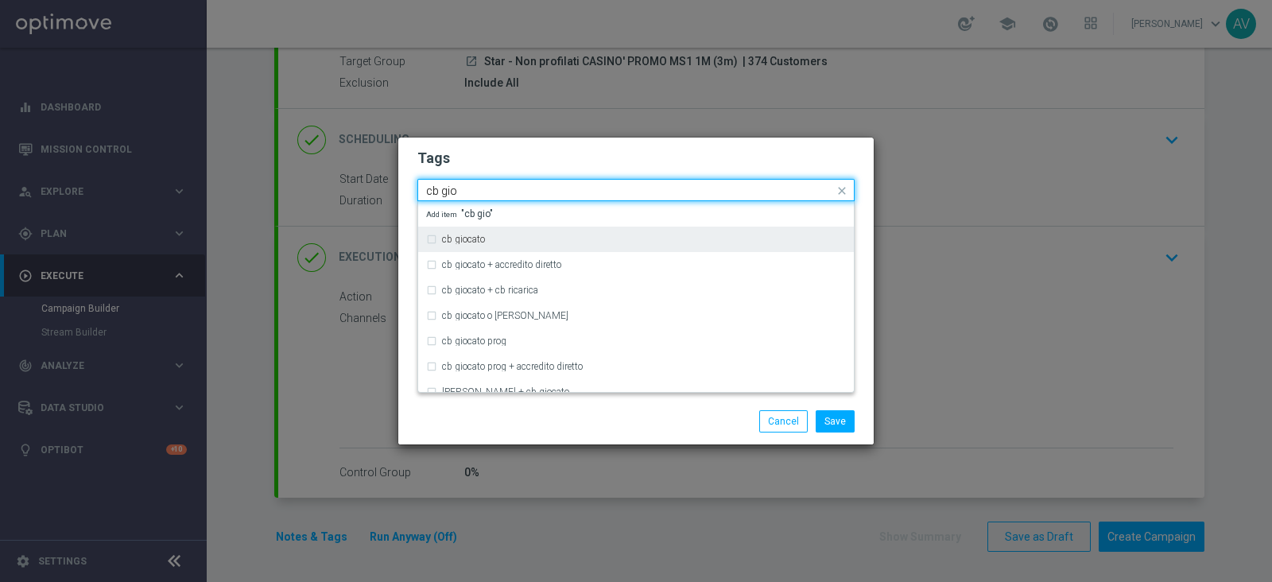
click at [460, 232] on div "cb giocato" at bounding box center [636, 239] width 420 height 25
type input "cb gio"
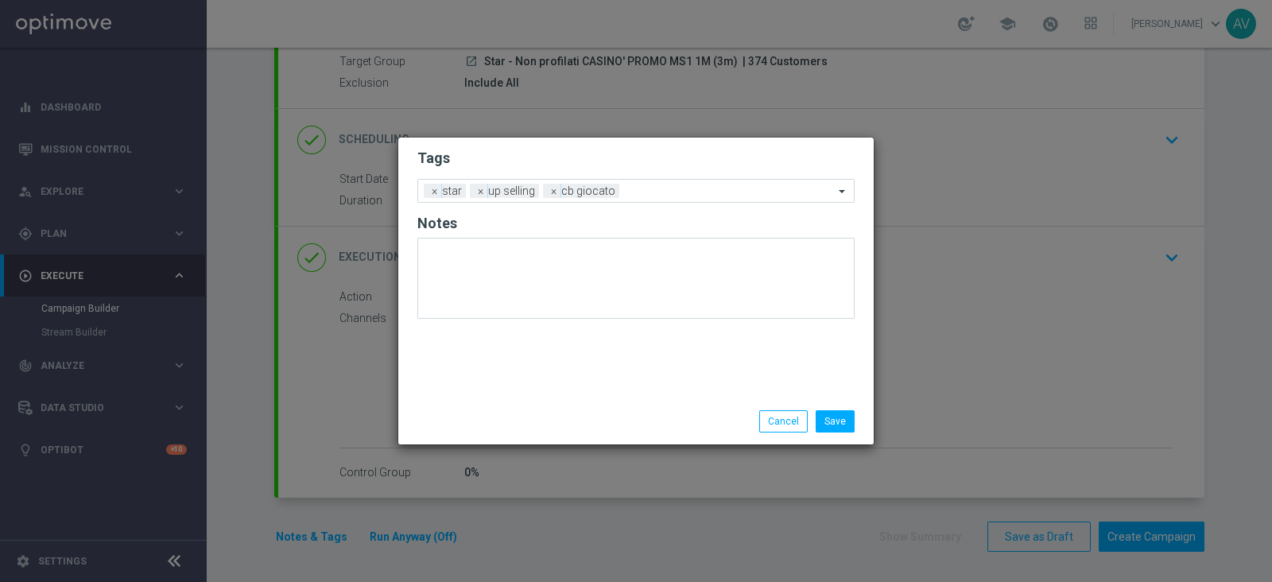
click at [623, 427] on div "Save Cancel" at bounding box center [713, 421] width 308 height 22
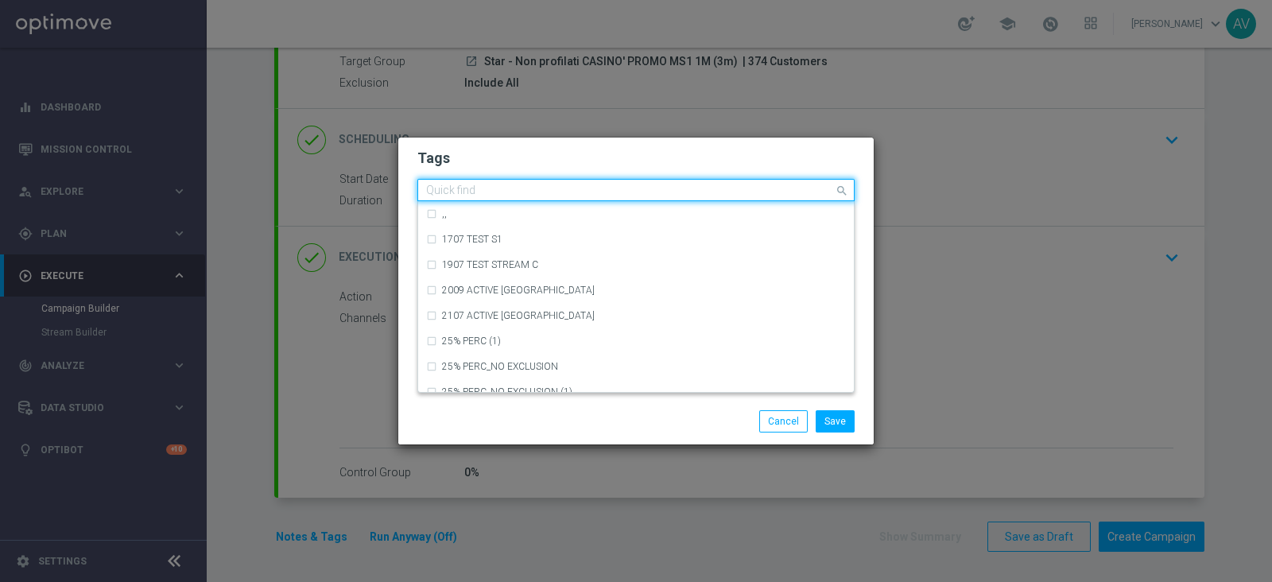
click at [648, 188] on input "text" at bounding box center [630, 191] width 408 height 14
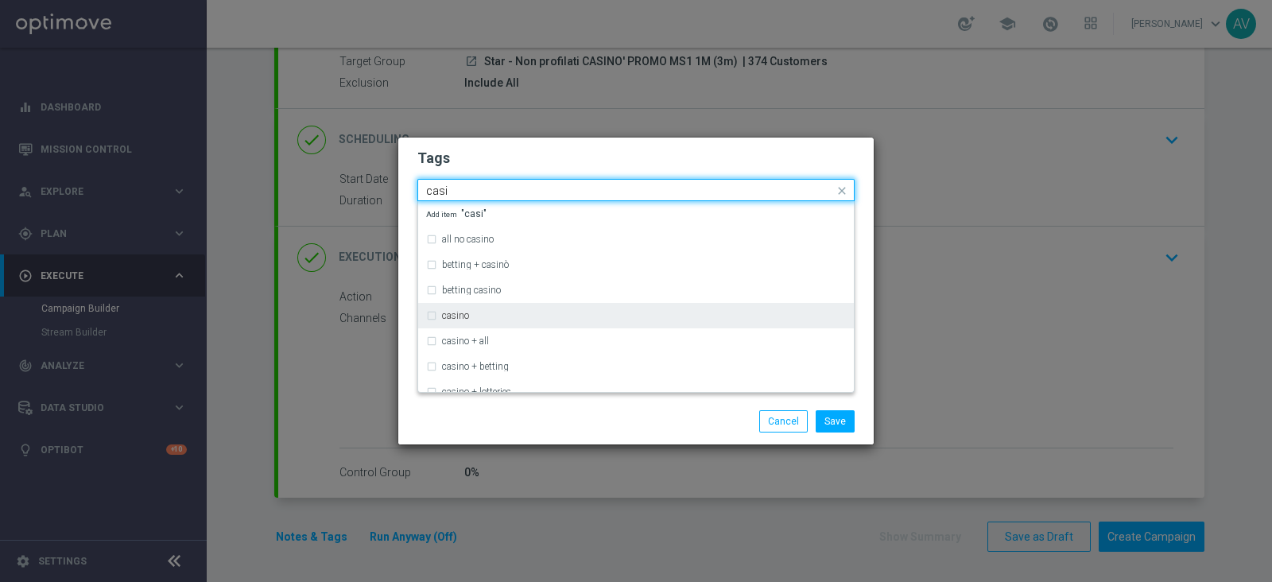
click at [445, 316] on label "casino" at bounding box center [455, 316] width 27 height 10
type input "casi"
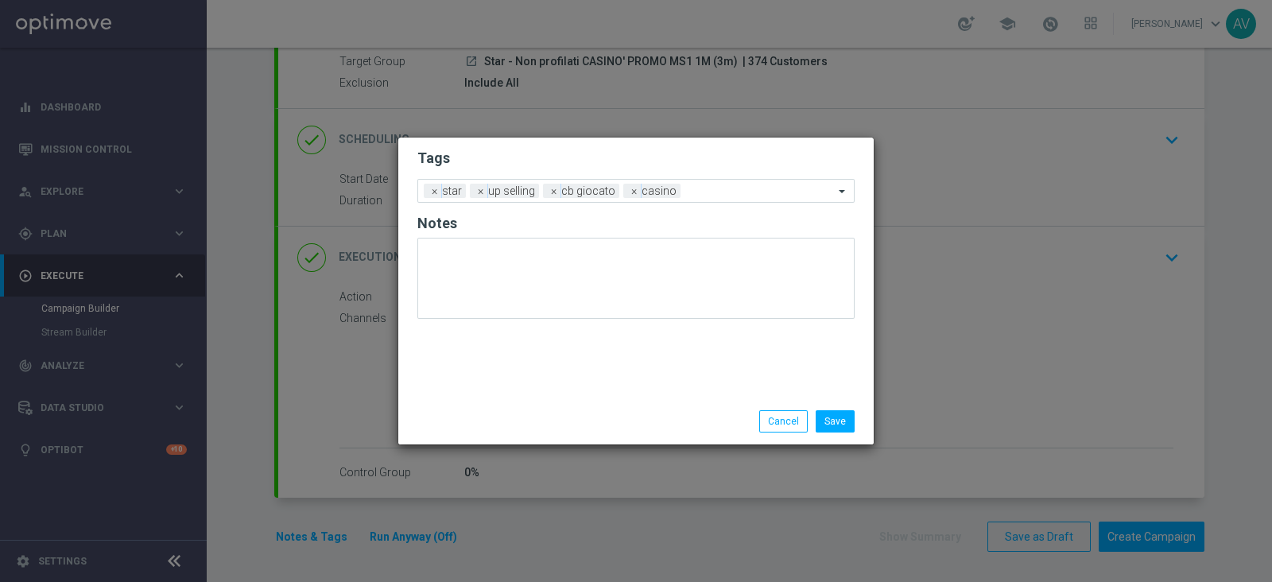
click at [572, 419] on div "Save Cancel" at bounding box center [713, 421] width 308 height 22
click at [704, 185] on input "text" at bounding box center [760, 192] width 147 height 14
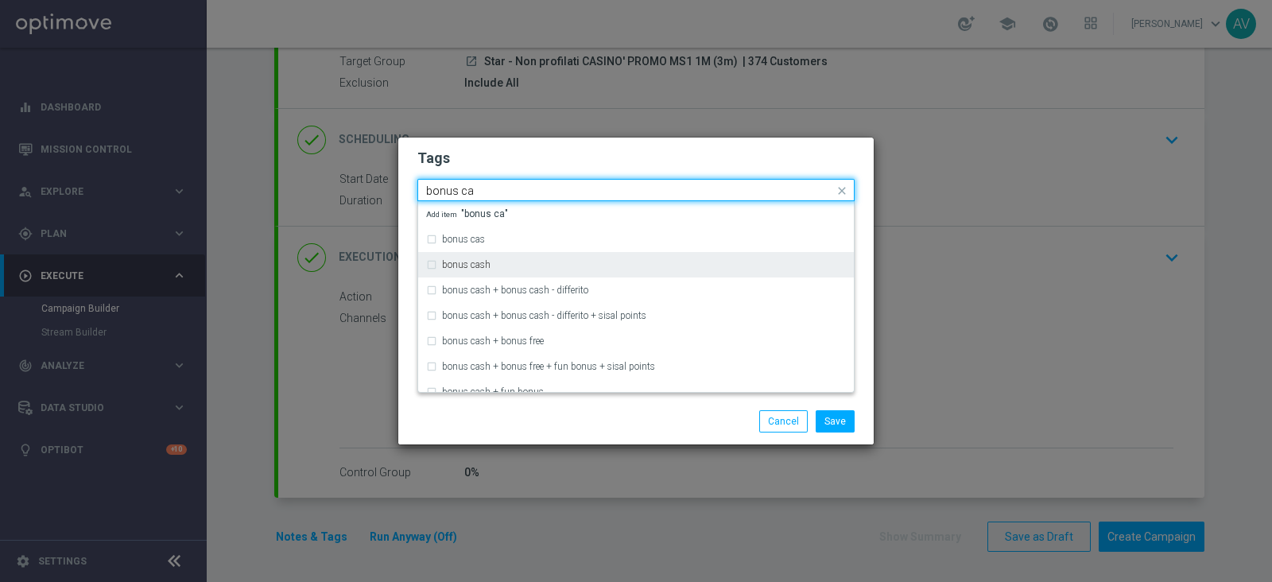
click at [453, 266] on label "bonus cash" at bounding box center [466, 265] width 48 height 10
type input "bonus ca"
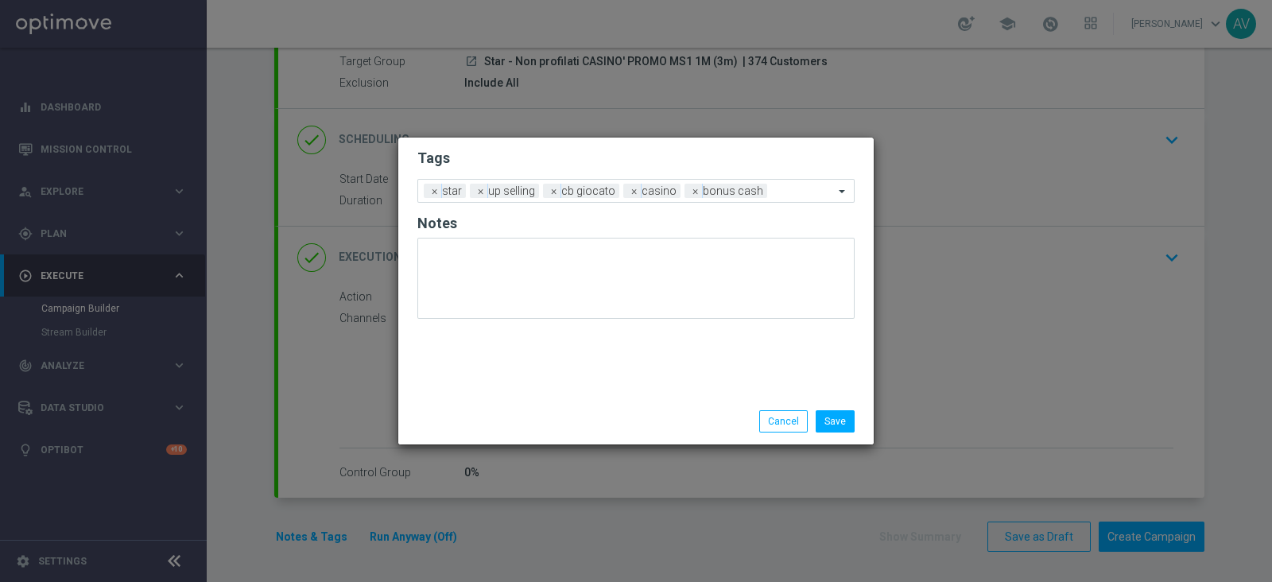
click at [602, 421] on div "Save Cancel" at bounding box center [713, 421] width 308 height 22
click at [839, 421] on button "Save" at bounding box center [835, 421] width 39 height 22
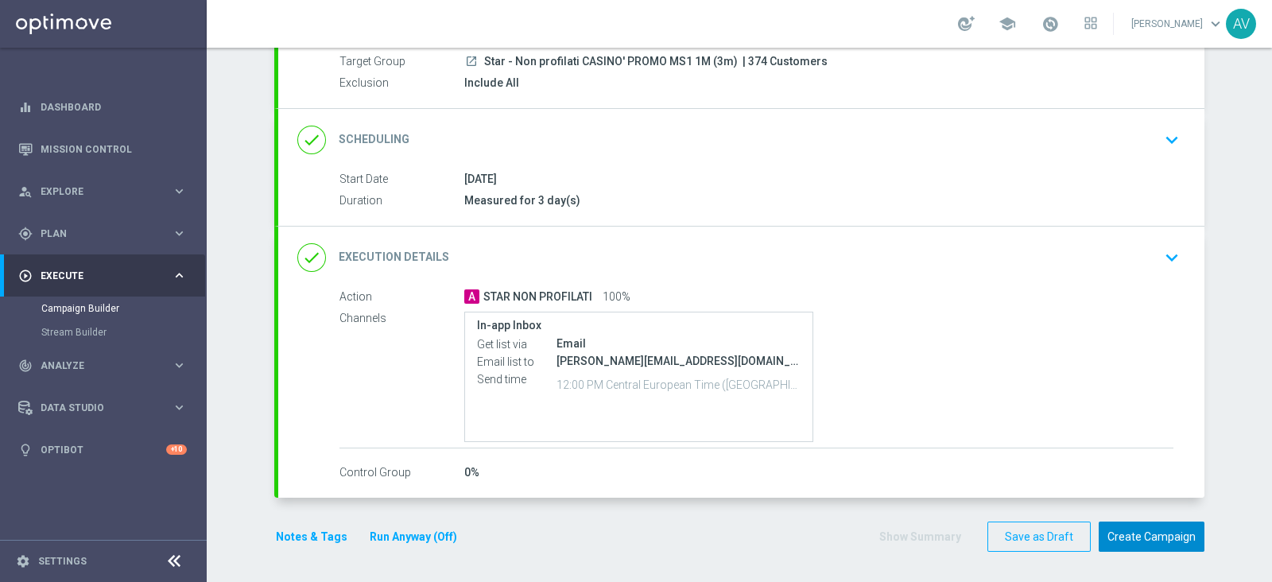
click at [1153, 529] on button "Create Campaign" at bounding box center [1152, 537] width 106 height 31
